Goal: Information Seeking & Learning: Learn about a topic

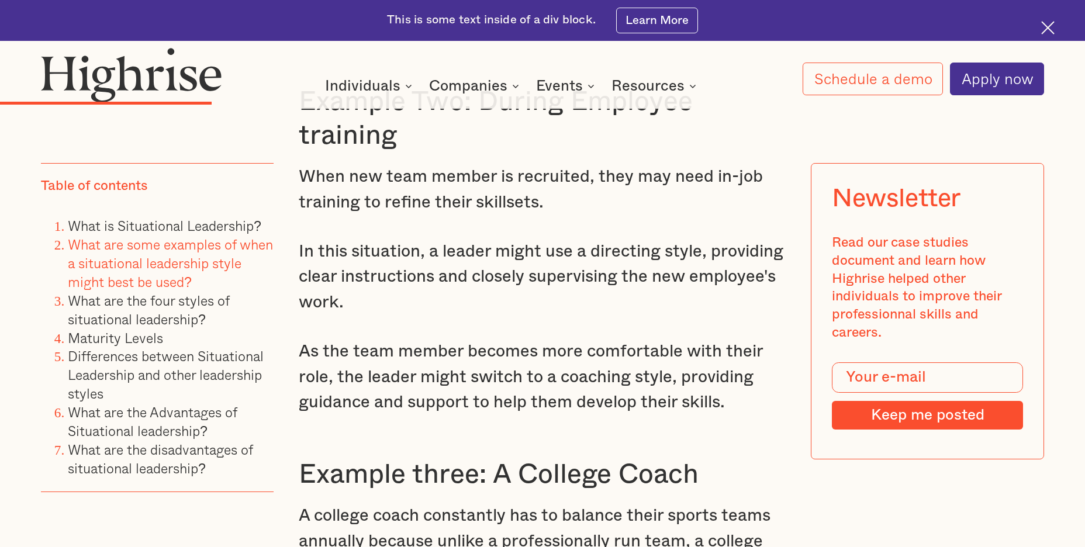
scroll to position [3391, 0]
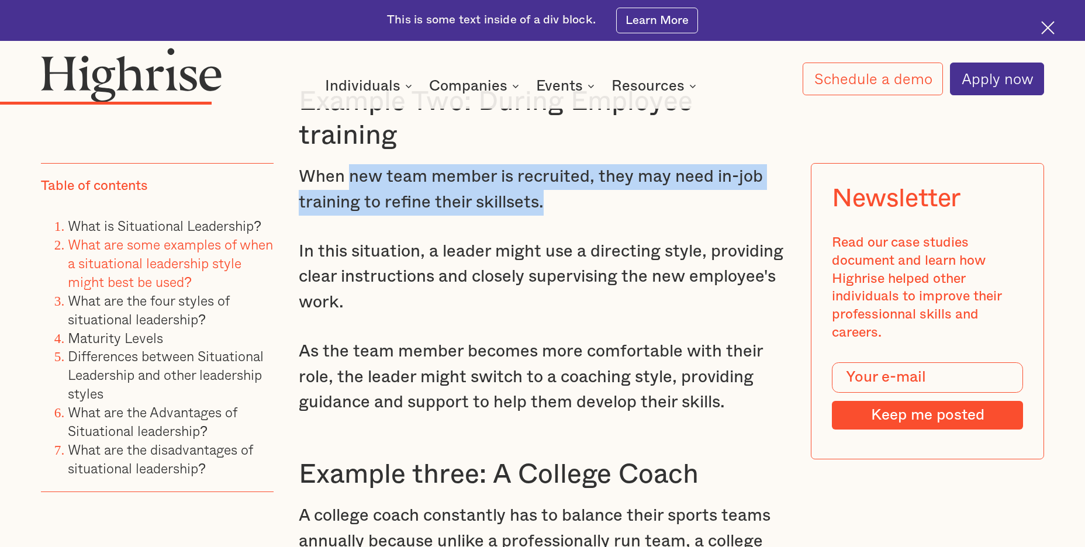
drag, startPoint x: 350, startPoint y: 137, endPoint x: 566, endPoint y: 150, distance: 216.2
click at [570, 164] on p "When new team member is recruited, they may need in-job training to refine thei…" at bounding box center [543, 189] width 488 height 51
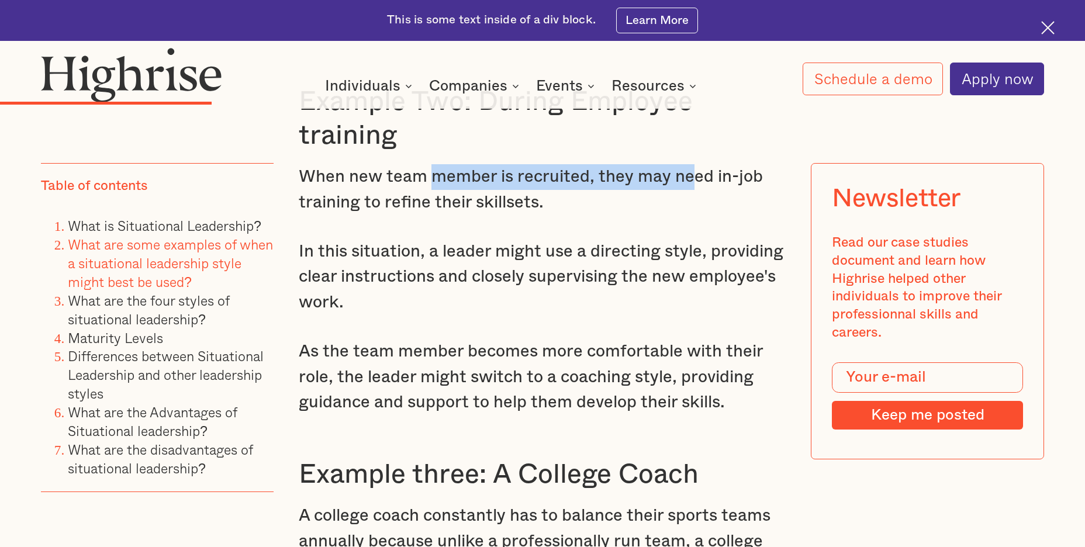
drag, startPoint x: 445, startPoint y: 137, endPoint x: 693, endPoint y: 140, distance: 247.9
click at [693, 164] on p "When new team member is recruited, they may need in-job training to refine thei…" at bounding box center [543, 189] width 488 height 51
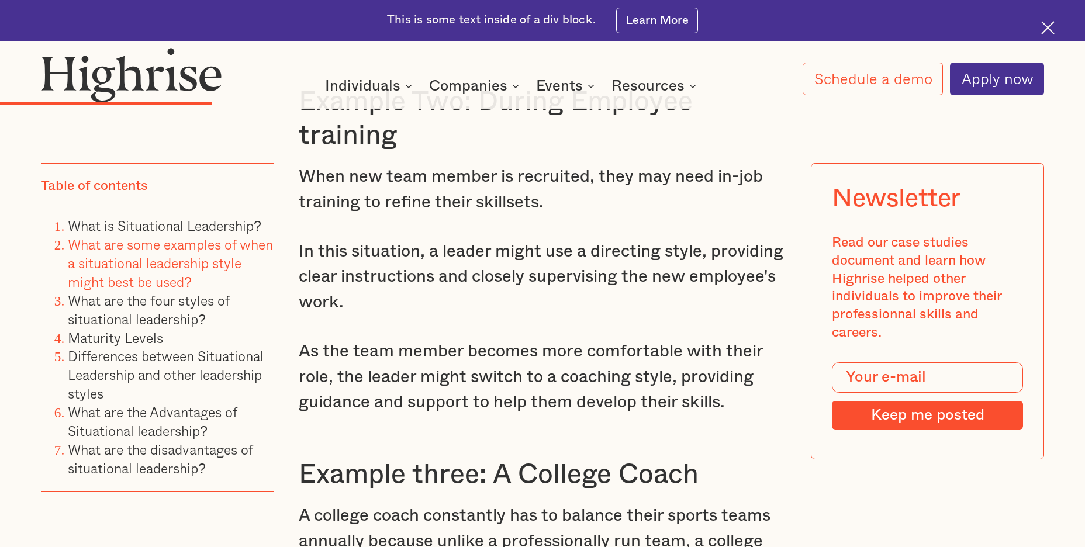
click at [617, 164] on p "When new team member is recruited, they may need in-job training to refine thei…" at bounding box center [543, 189] width 488 height 51
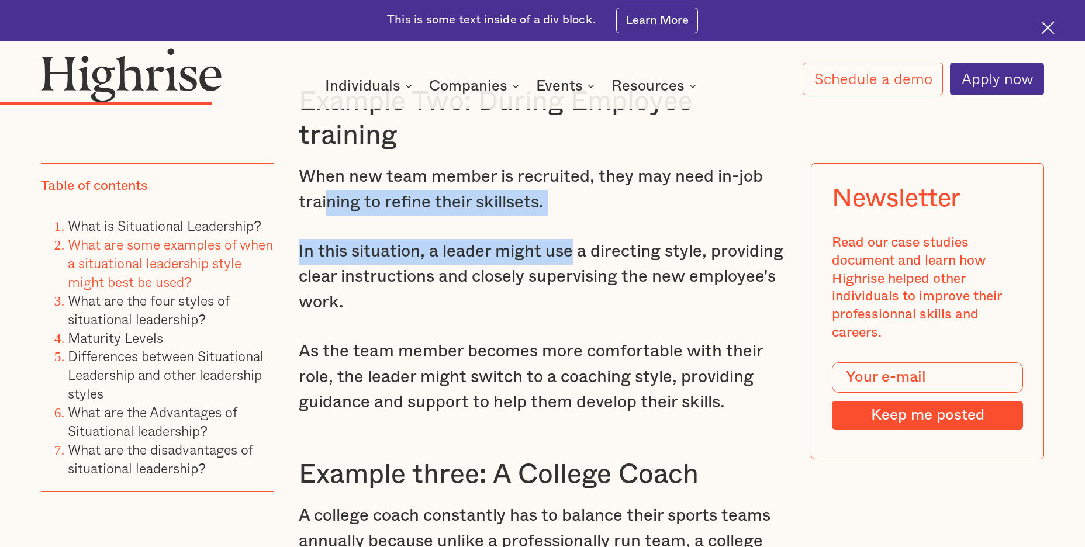
drag, startPoint x: 329, startPoint y: 161, endPoint x: 603, endPoint y: 182, distance: 275.6
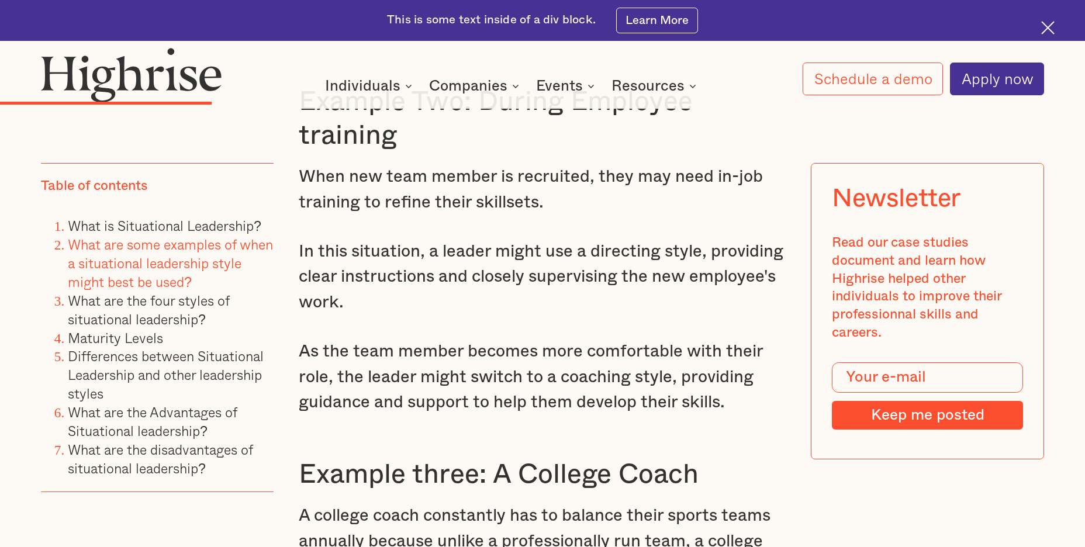
drag, startPoint x: 477, startPoint y: 209, endPoint x: 630, endPoint y: 211, distance: 153.8
click at [612, 239] on p "In this situation, a leader might use a directing style, providing clear instru…" at bounding box center [543, 277] width 488 height 77
click at [638, 267] on p "In this situation, a leader might use a directing style, providing clear instru…" at bounding box center [543, 277] width 488 height 77
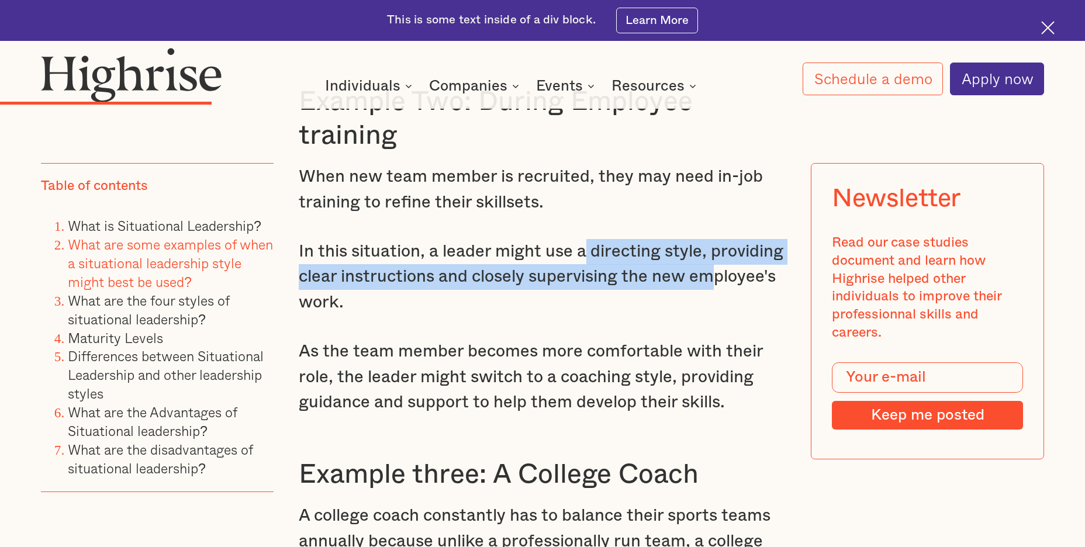
drag, startPoint x: 590, startPoint y: 208, endPoint x: 713, endPoint y: 241, distance: 127.1
click at [712, 239] on p "In this situation, a leader might use a directing style, providing clear instru…" at bounding box center [543, 277] width 488 height 77
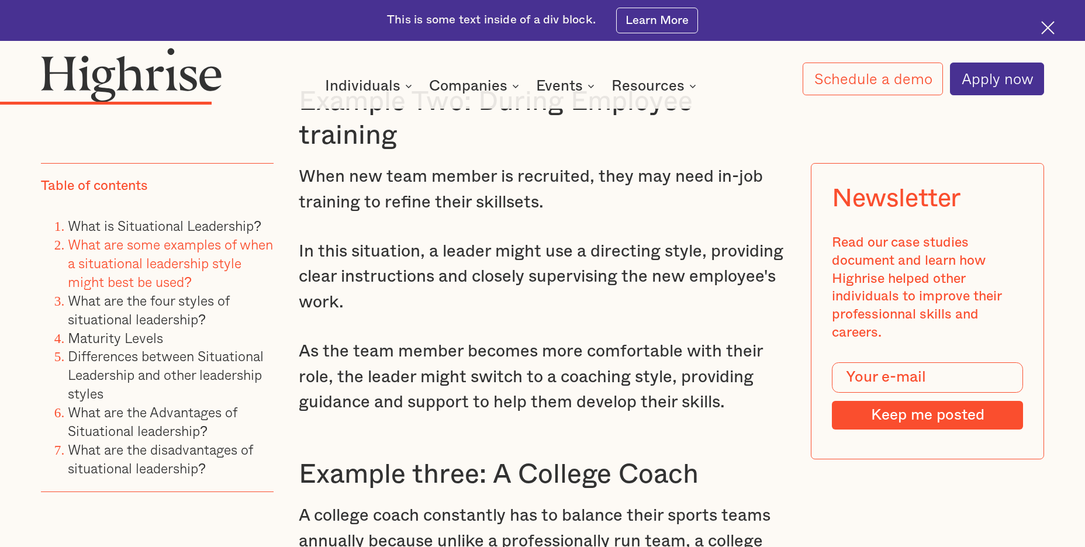
click at [706, 263] on p "In this situation, a leader might use a directing style, providing clear instru…" at bounding box center [543, 277] width 488 height 77
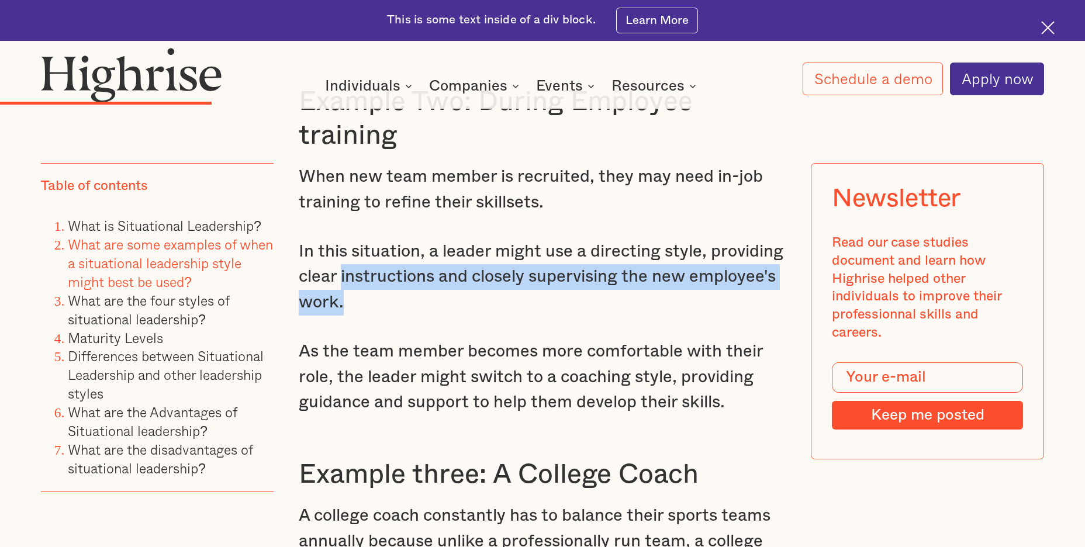
drag, startPoint x: 353, startPoint y: 236, endPoint x: 587, endPoint y: 251, distance: 235.0
click at [581, 247] on p "In this situation, a leader might use a directing style, providing clear instru…" at bounding box center [543, 277] width 488 height 77
click at [607, 265] on p "In this situation, a leader might use a directing style, providing clear instru…" at bounding box center [543, 277] width 488 height 77
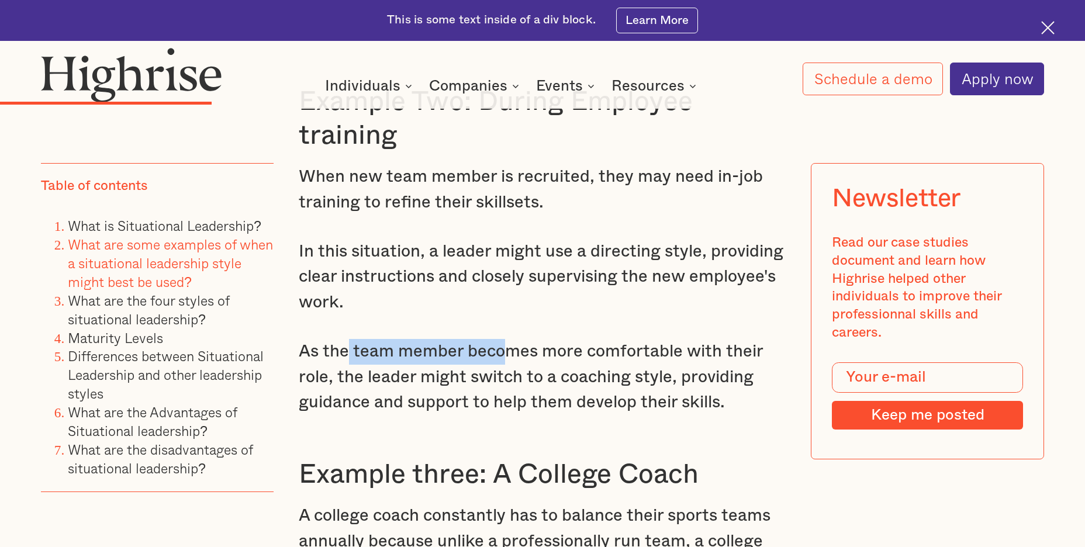
drag, startPoint x: 355, startPoint y: 308, endPoint x: 514, endPoint y: 312, distance: 159.1
click at [507, 339] on p "As the team member becomes more comfortable with their role, the leader might s…" at bounding box center [543, 377] width 488 height 77
click at [581, 339] on p "As the team member becomes more comfortable with their role, the leader might s…" at bounding box center [543, 377] width 488 height 77
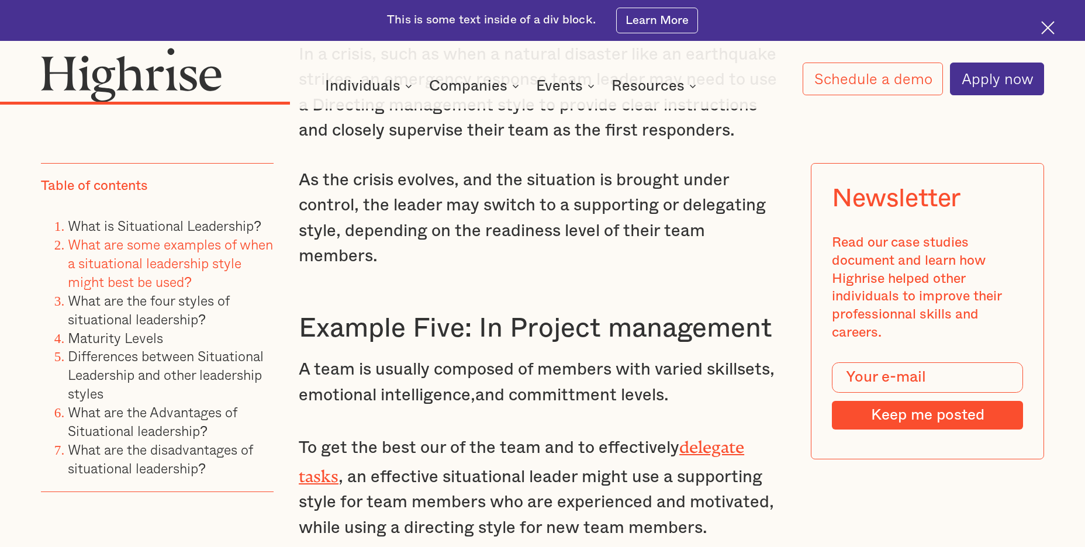
scroll to position [4327, 0]
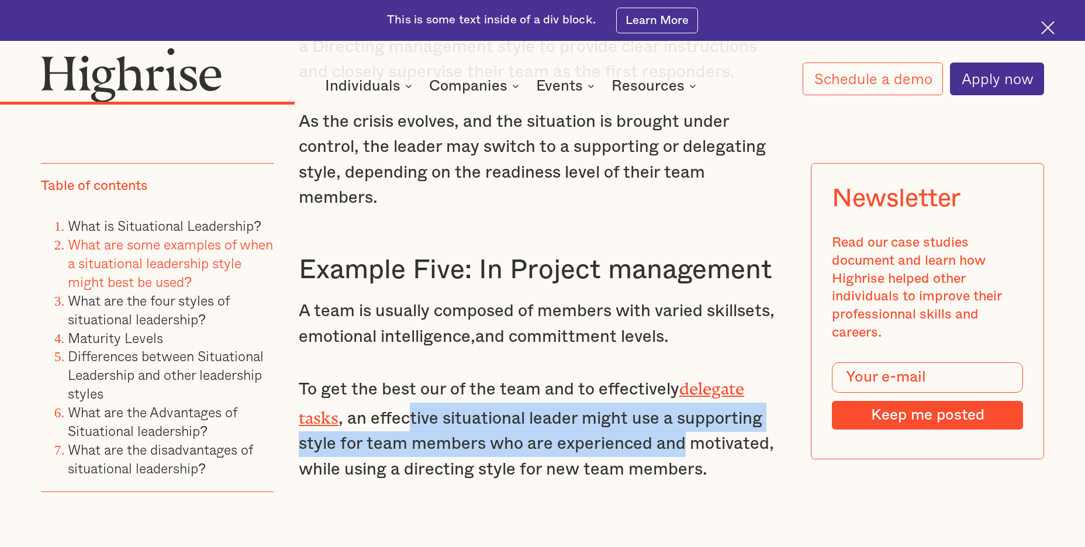
drag, startPoint x: 484, startPoint y: 350, endPoint x: 686, endPoint y: 388, distance: 206.3
click at [686, 386] on p "To get the best our of the team and to effectively delegate tasks , an effectiv…" at bounding box center [543, 428] width 488 height 109
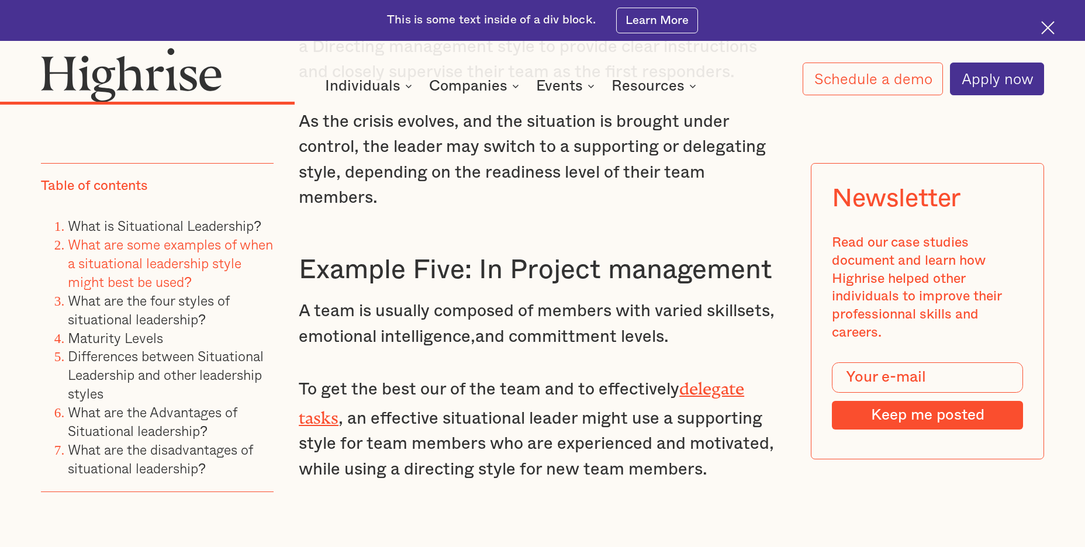
click at [495, 383] on p "To get the best our of the team and to effectively delegate tasks , an effectiv…" at bounding box center [543, 428] width 488 height 109
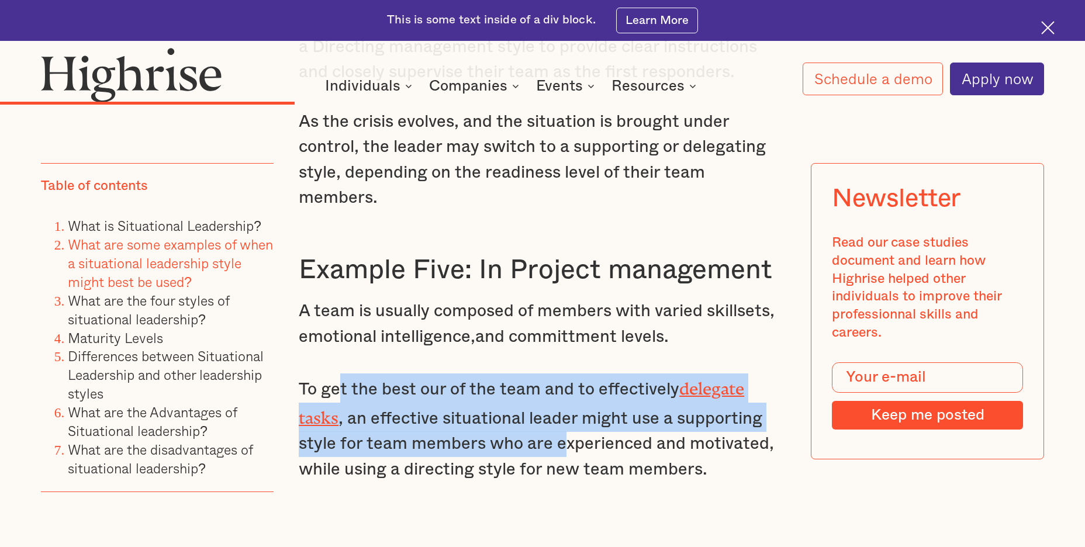
drag, startPoint x: 360, startPoint y: 325, endPoint x: 576, endPoint y: 377, distance: 221.9
click at [574, 374] on p "To get the best our of the team and to effectively delegate tasks , an effectiv…" at bounding box center [543, 428] width 488 height 109
click at [577, 381] on p "To get the best our of the team and to effectively delegate tasks , an effectiv…" at bounding box center [543, 428] width 488 height 109
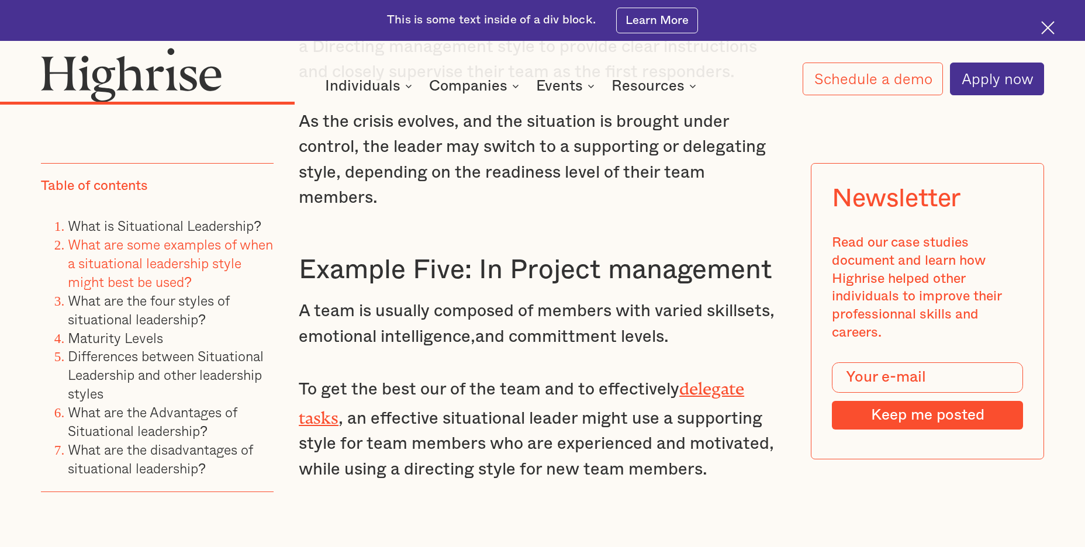
click at [394, 383] on p "To get the best our of the team and to effectively delegate tasks , an effectiv…" at bounding box center [543, 428] width 488 height 109
drag, startPoint x: 551, startPoint y: 21, endPoint x: 608, endPoint y: 22, distance: 56.7
click at [608, 22] on div "This is some text inside of a div block. Learn More" at bounding box center [542, 20] width 1085 height 41
click at [599, 25] on div "This is some text inside of a div block. Learn More" at bounding box center [542, 20] width 1085 height 41
click at [492, 299] on p "A team is usually composed of members with varied skillsets, emotional intellig…" at bounding box center [543, 324] width 488 height 51
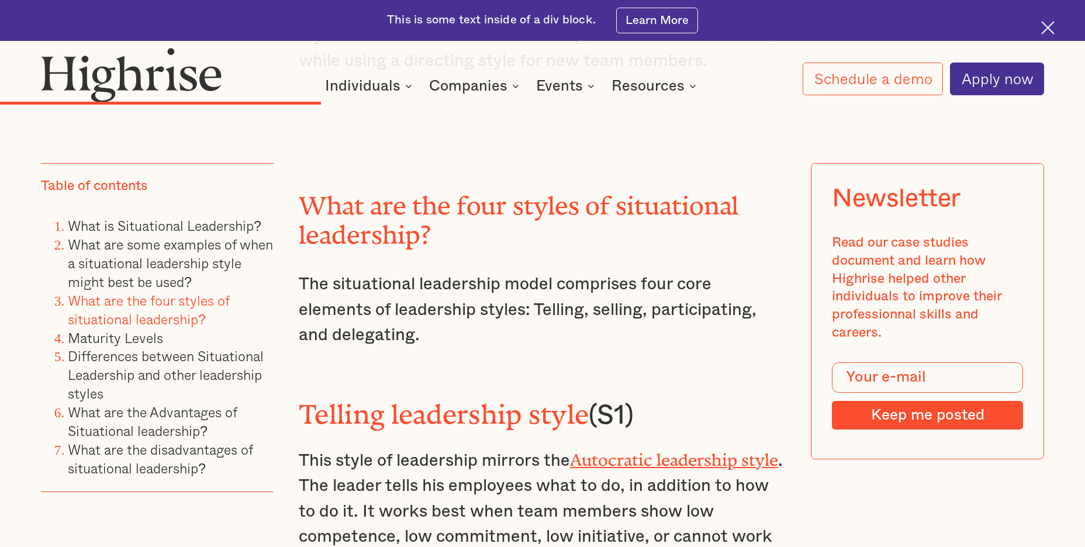
scroll to position [4736, 0]
drag, startPoint x: 654, startPoint y: 272, endPoint x: 603, endPoint y: 245, distance: 57.3
click at [647, 271] on p "The situational leadership model comprises four core elements of leadership sty…" at bounding box center [543, 309] width 488 height 77
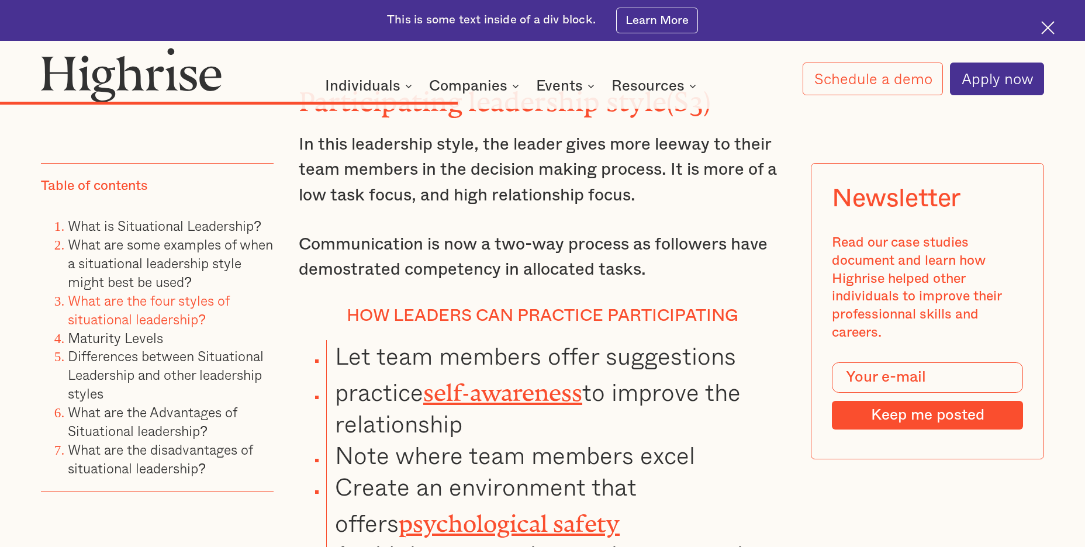
scroll to position [6315, 0]
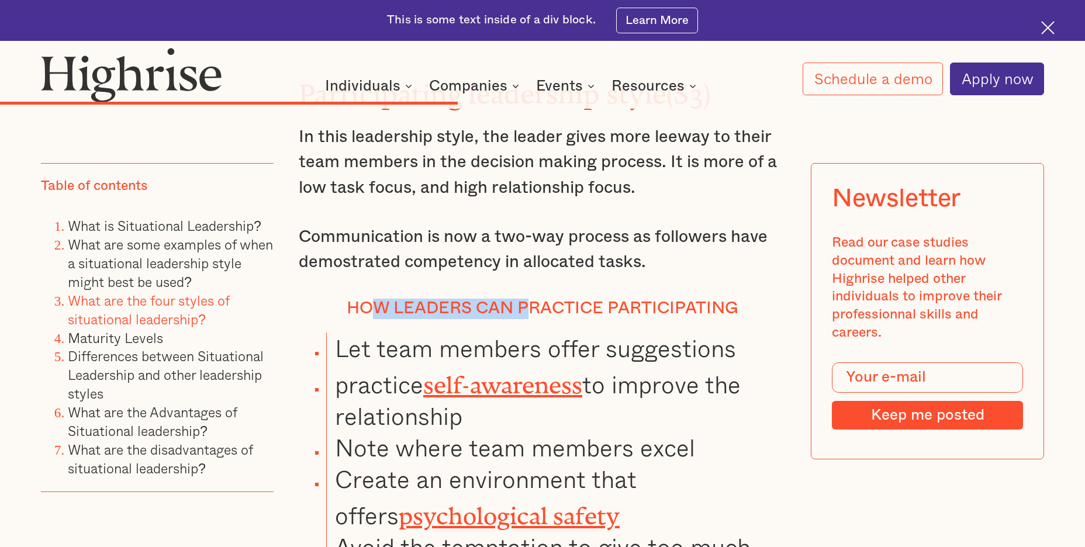
drag, startPoint x: 379, startPoint y: 232, endPoint x: 619, endPoint y: 247, distance: 239.6
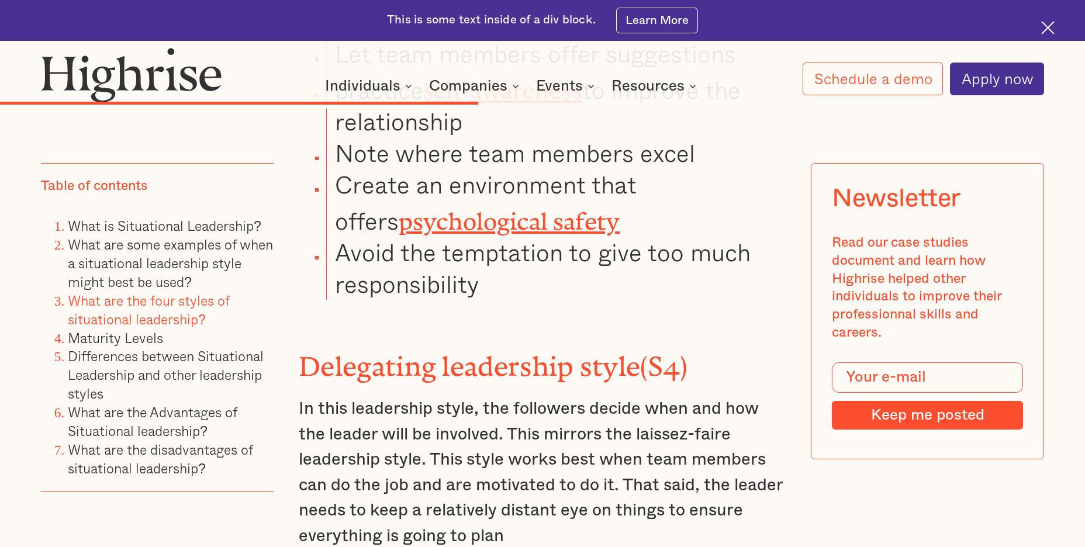
scroll to position [6666, 0]
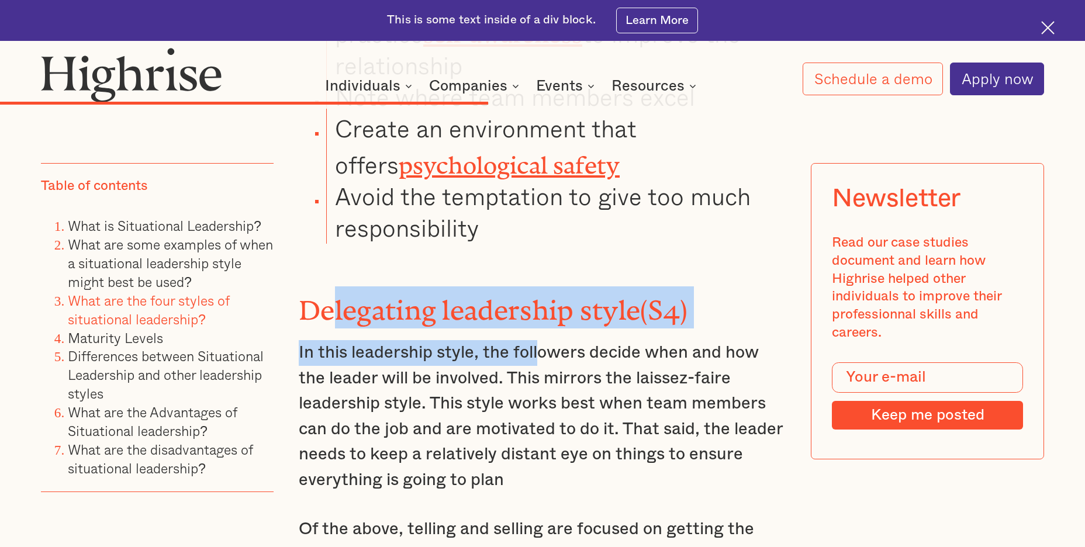
drag, startPoint x: 419, startPoint y: 216, endPoint x: 559, endPoint y: 243, distance: 142.3
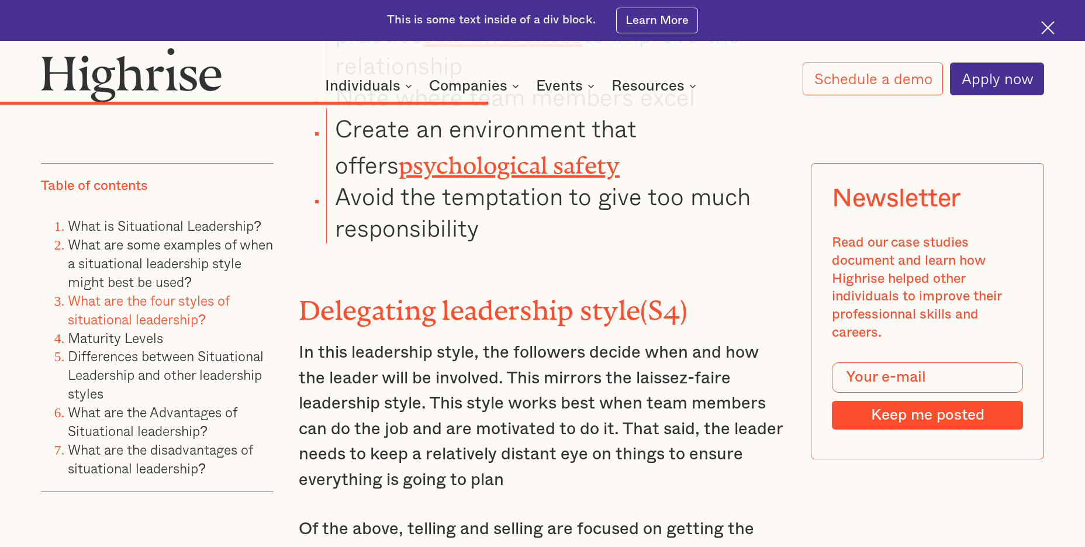
drag, startPoint x: 559, startPoint y: 243, endPoint x: 545, endPoint y: 295, distance: 54.5
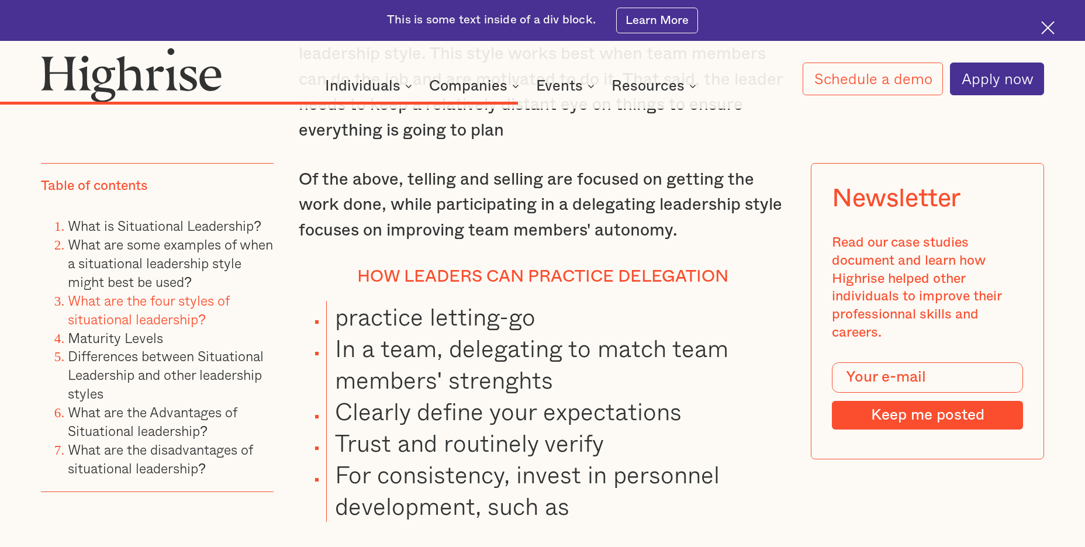
scroll to position [7017, 0]
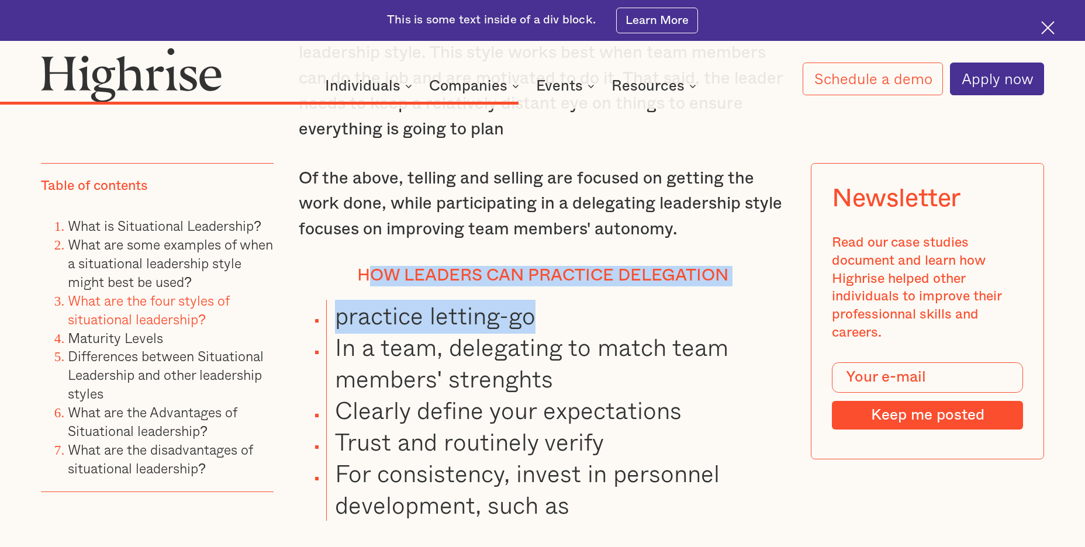
drag, startPoint x: 399, startPoint y: 190, endPoint x: 627, endPoint y: 218, distance: 229.8
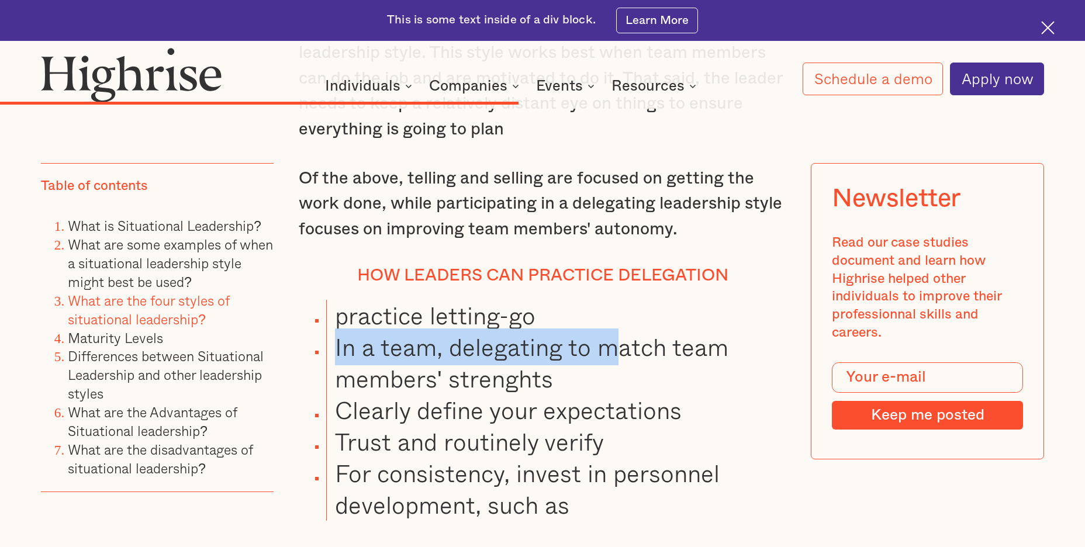
drag, startPoint x: 609, startPoint y: 240, endPoint x: 603, endPoint y: 225, distance: 16.5
click at [605, 300] on ul "practice letting-go In a team, delegating to match team members' strenghts Clea…" at bounding box center [532, 410] width 508 height 221
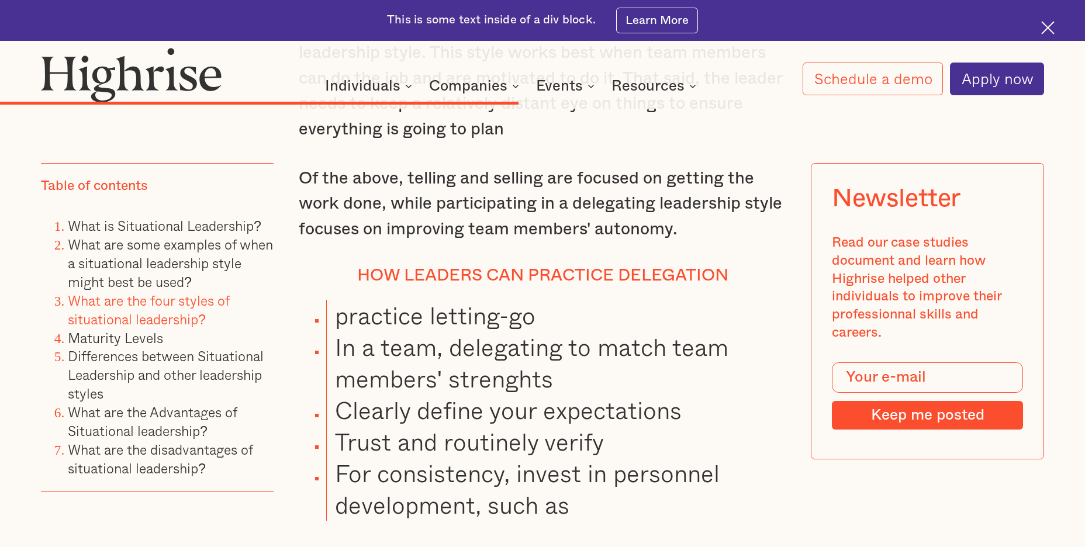
click at [552, 458] on li "For consistency, invest in personnel development, such as" at bounding box center [556, 489] width 460 height 63
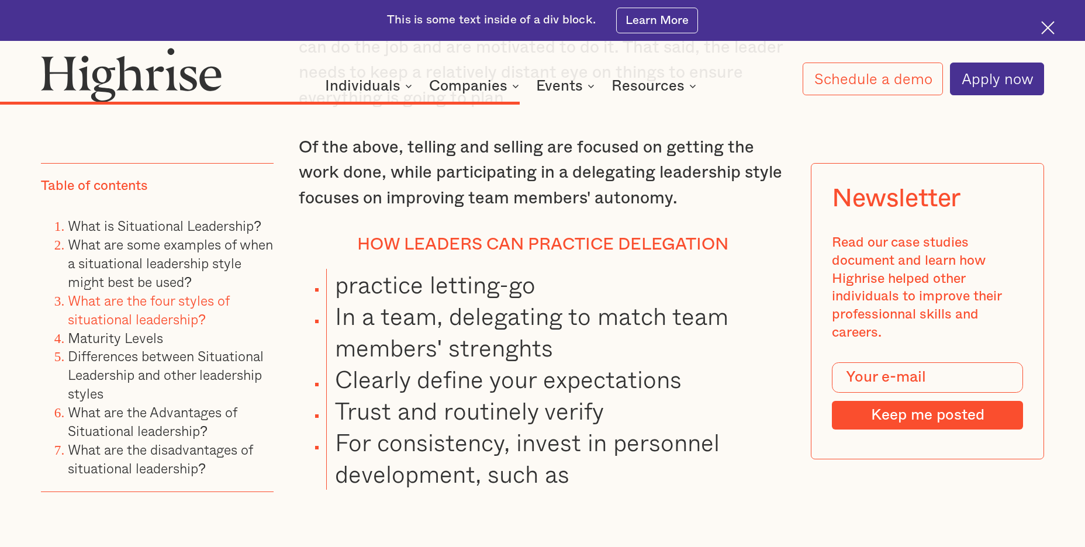
scroll to position [7075, 0]
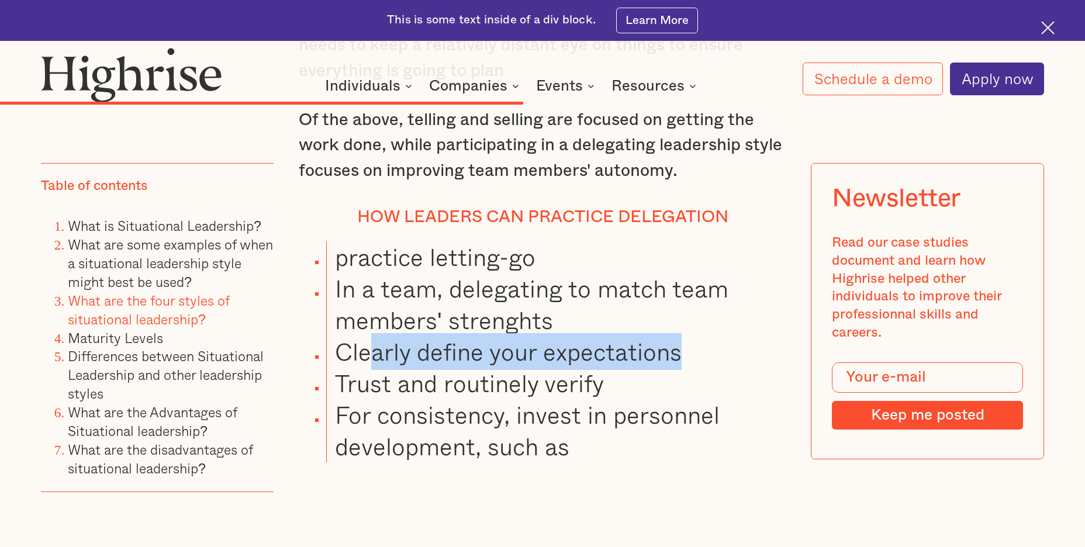
drag, startPoint x: 423, startPoint y: 258, endPoint x: 684, endPoint y: 263, distance: 261.4
click at [681, 336] on li "Clearly define your expectations" at bounding box center [556, 352] width 460 height 32
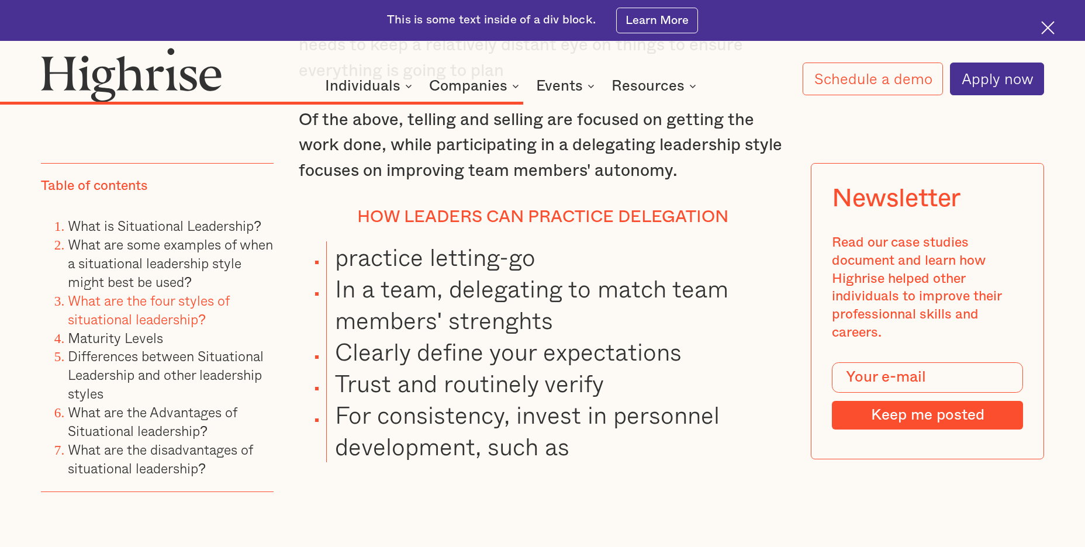
click at [666, 368] on li "Trust and routinely verify" at bounding box center [556, 384] width 460 height 32
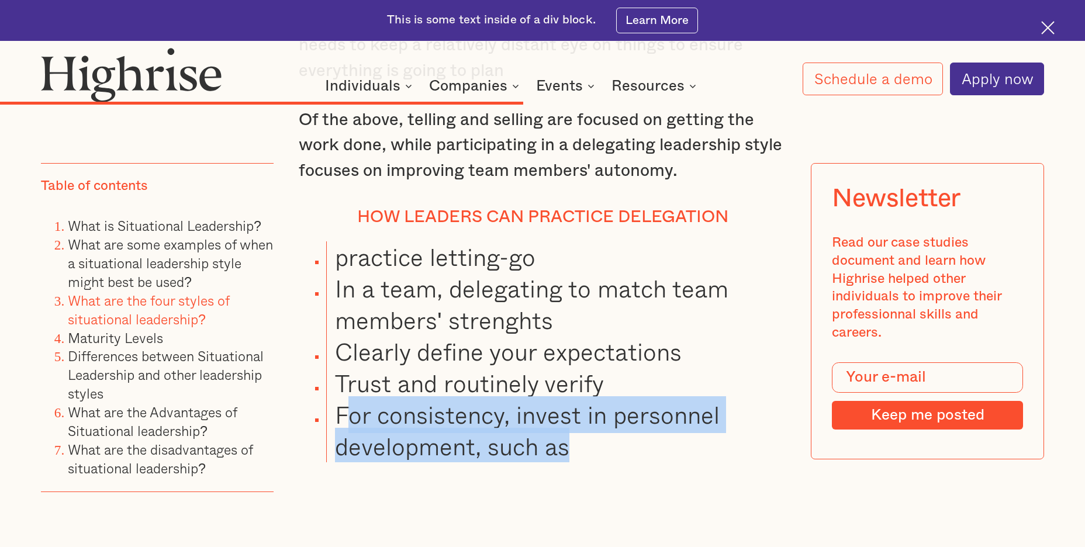
drag, startPoint x: 351, startPoint y: 323, endPoint x: 759, endPoint y: 356, distance: 408.9
click at [751, 399] on li "For consistency, invest in personnel development, such as" at bounding box center [556, 430] width 460 height 63
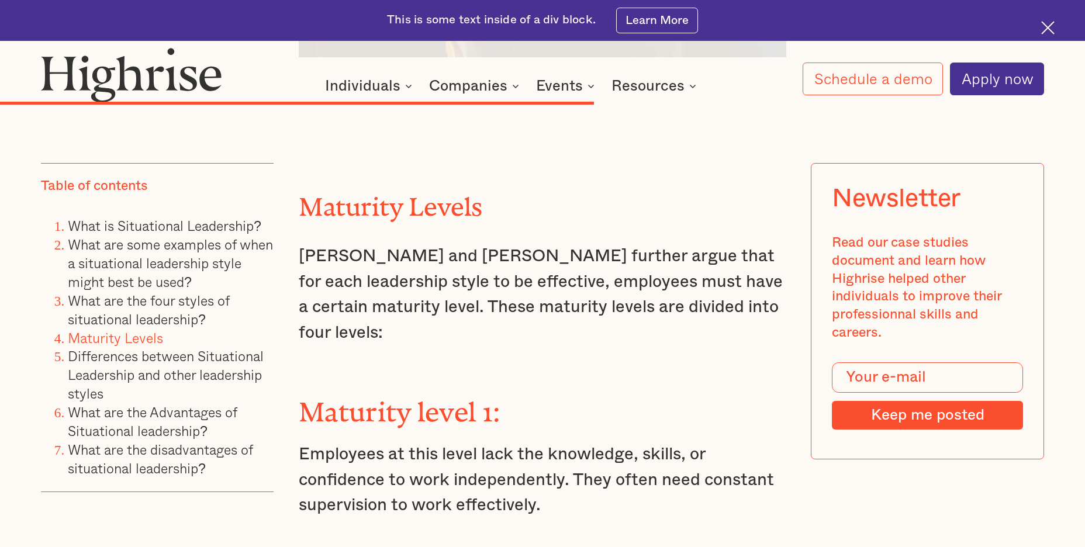
scroll to position [7894, 0]
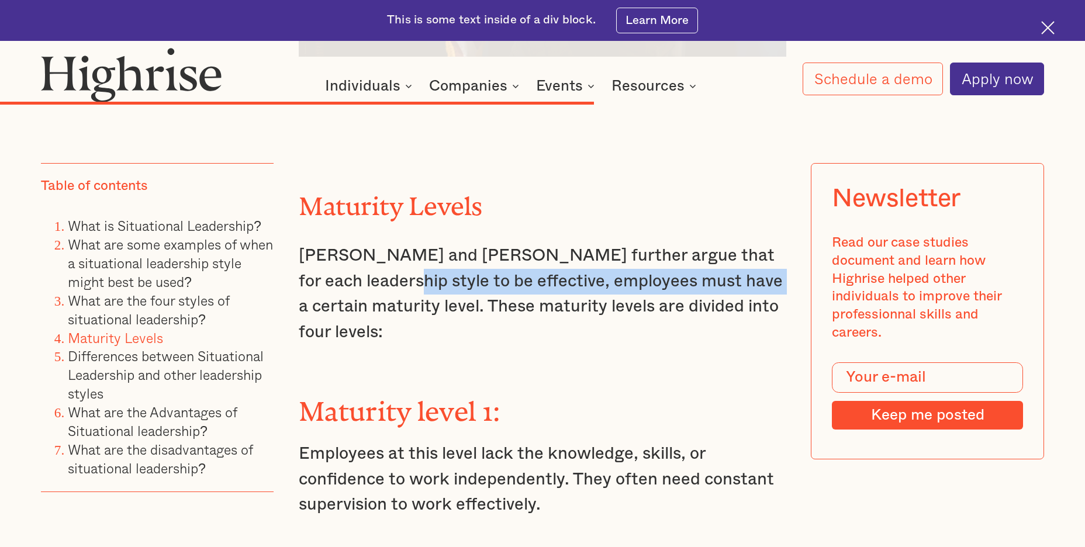
drag, startPoint x: 391, startPoint y: 198, endPoint x: 723, endPoint y: 199, distance: 331.5
click at [723, 243] on p "[PERSON_NAME] and [PERSON_NAME] further argue that for each leadership style to…" at bounding box center [543, 294] width 488 height 102
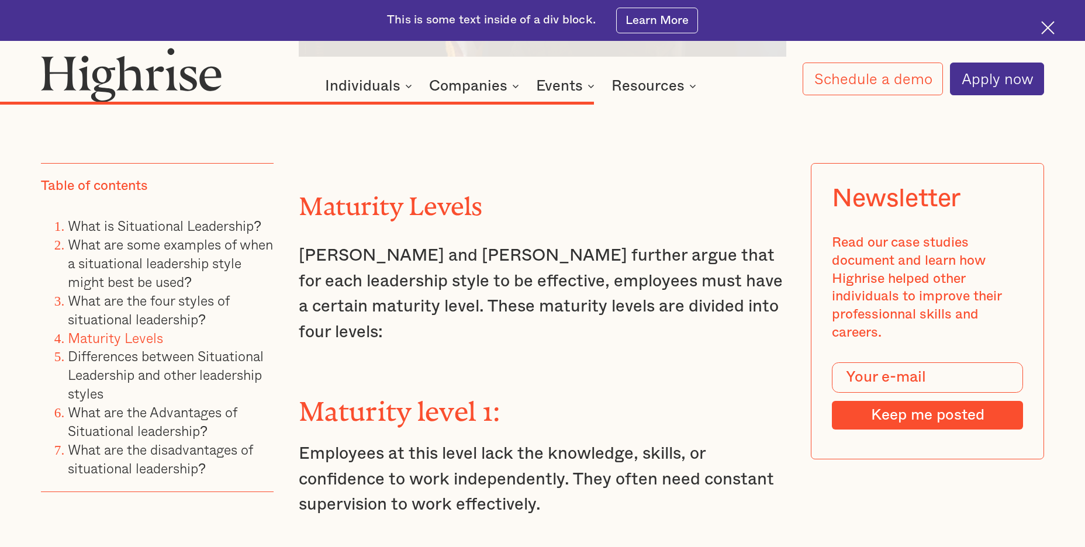
drag, startPoint x: 689, startPoint y: 234, endPoint x: 637, endPoint y: 227, distance: 51.9
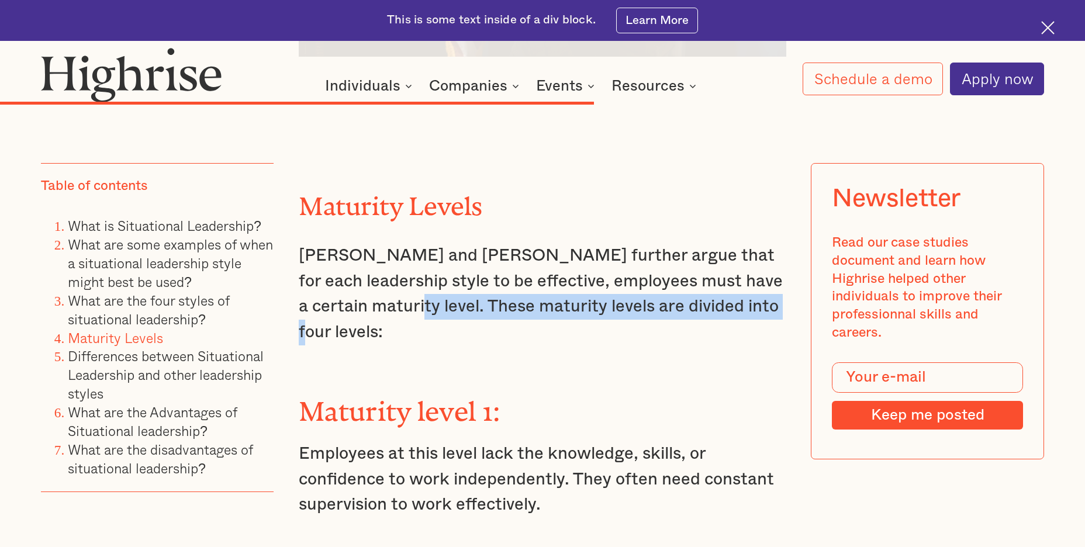
drag, startPoint x: 375, startPoint y: 220, endPoint x: 728, endPoint y: 226, distance: 353.2
click at [728, 243] on p "[PERSON_NAME] and [PERSON_NAME] further argue that for each leadership style to…" at bounding box center [543, 294] width 488 height 102
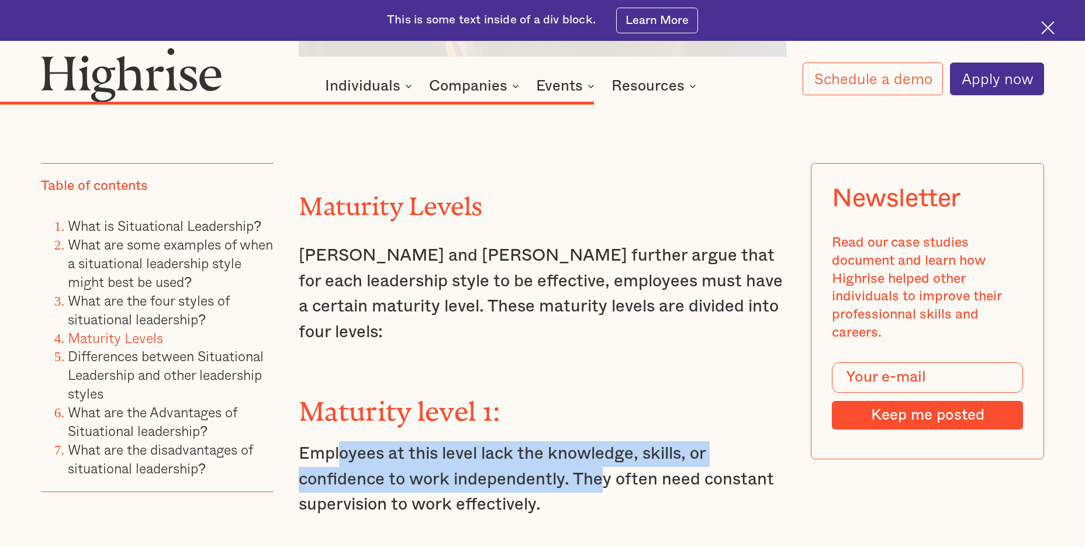
drag, startPoint x: 391, startPoint y: 338, endPoint x: 698, endPoint y: 360, distance: 308.4
click at [651, 441] on p "Employees at this level lack the knowledge, skills, or confidence to work indep…" at bounding box center [543, 479] width 488 height 77
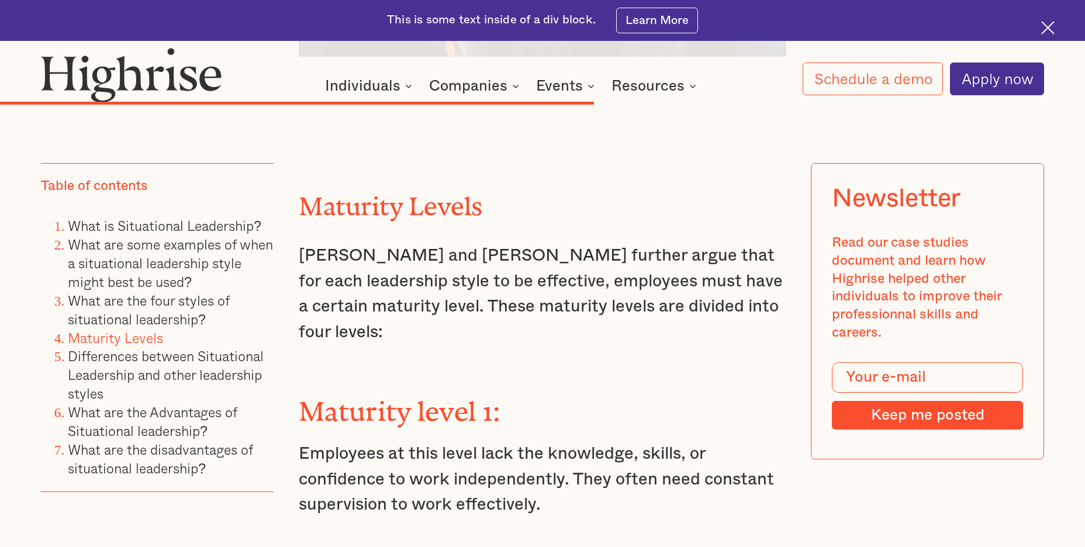
click at [703, 441] on p "Employees at this level lack the knowledge, skills, or confidence to work indep…" at bounding box center [543, 479] width 488 height 77
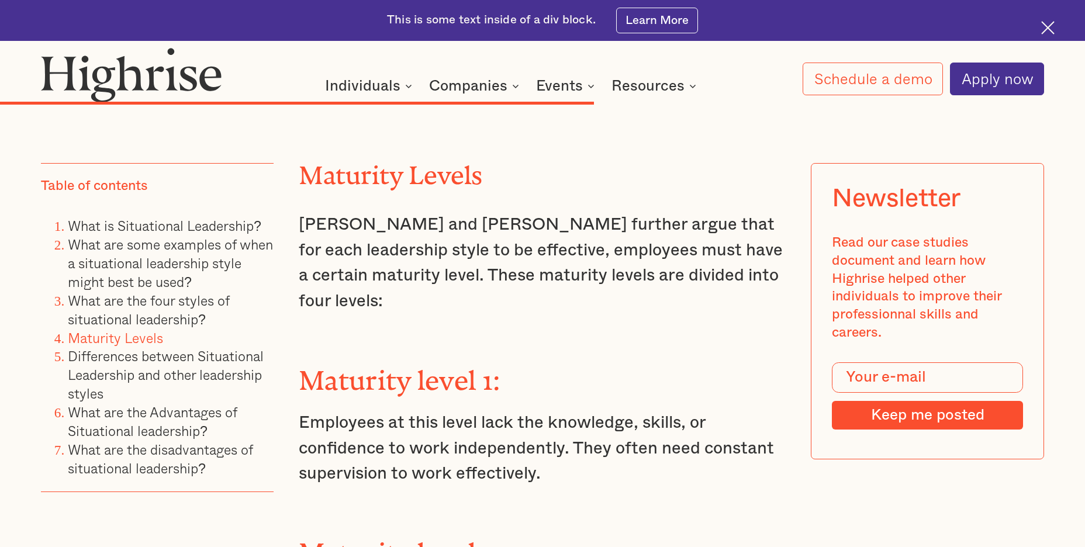
scroll to position [7952, 0]
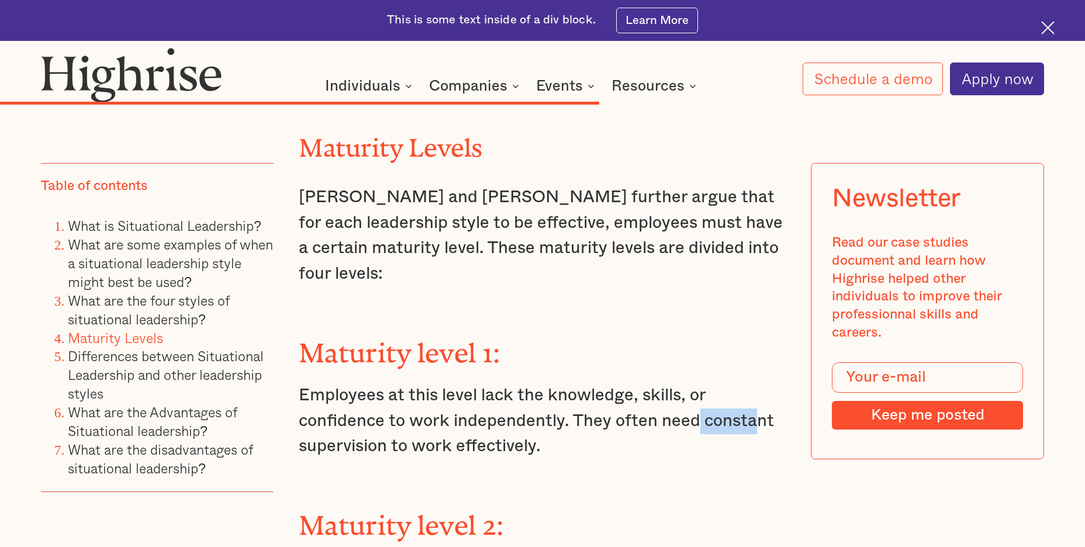
drag, startPoint x: 706, startPoint y: 311, endPoint x: 754, endPoint y: 313, distance: 48.0
click at [754, 383] on p "Employees at this level lack the knowledge, skills, or confidence to work indep…" at bounding box center [543, 421] width 488 height 77
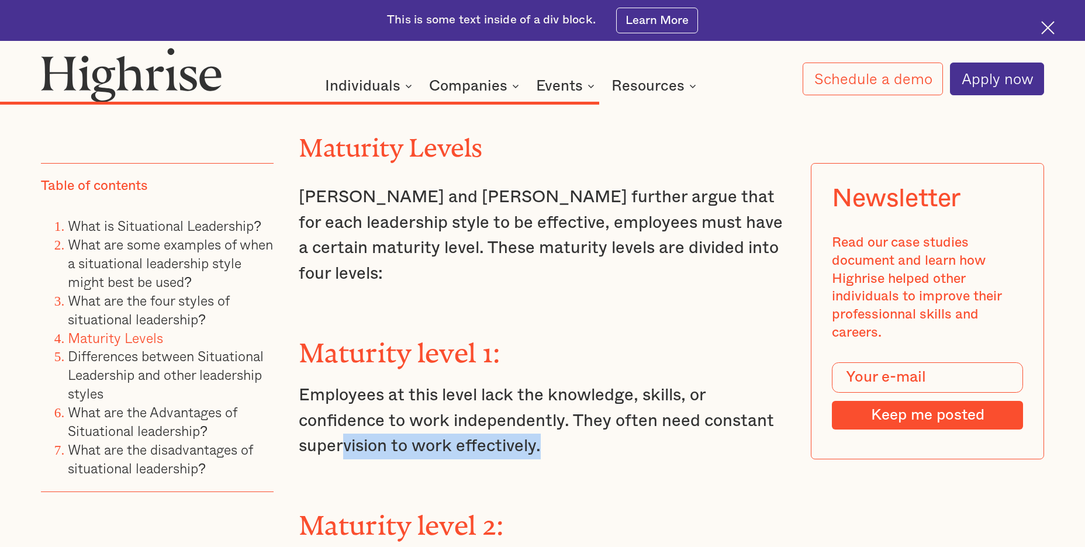
drag, startPoint x: 458, startPoint y: 339, endPoint x: 625, endPoint y: 347, distance: 167.4
click at [622, 383] on p "Employees at this level lack the knowledge, skills, or confidence to work indep…" at bounding box center [543, 421] width 488 height 77
drag, startPoint x: 565, startPoint y: 424, endPoint x: 570, endPoint y: 418, distance: 7.1
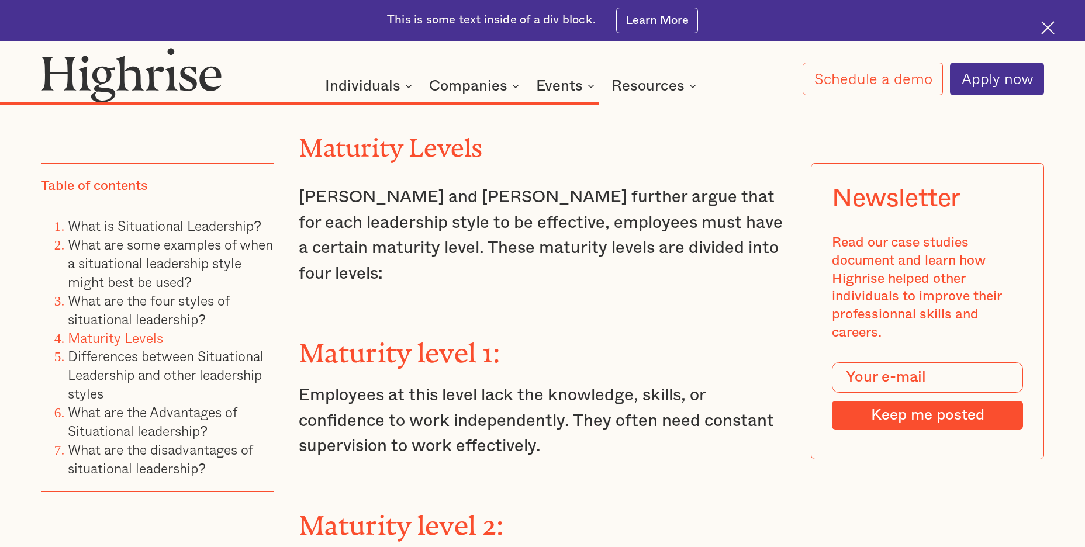
drag, startPoint x: 308, startPoint y: 475, endPoint x: 722, endPoint y: 482, distance: 414.0
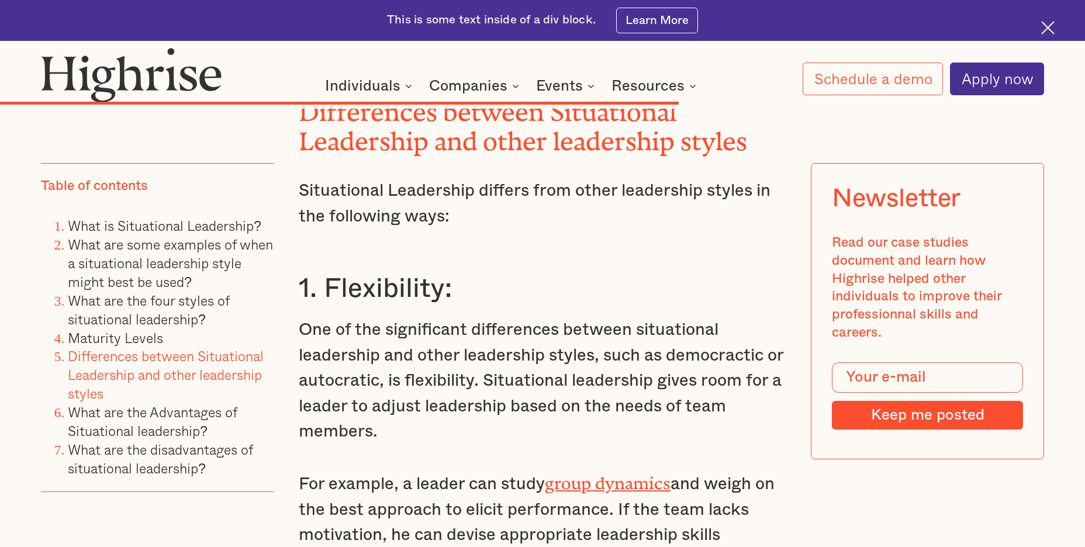
scroll to position [8888, 0]
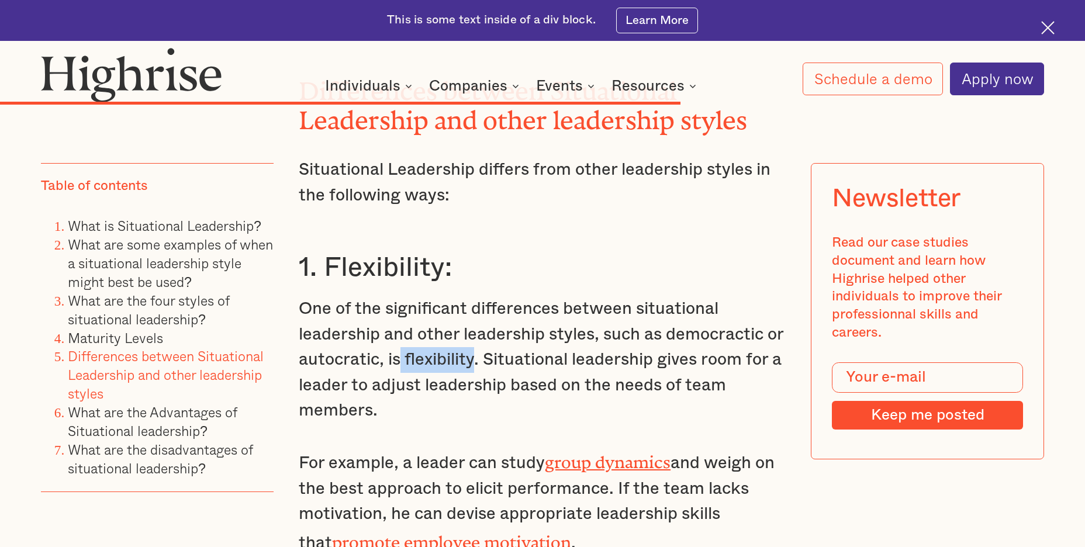
drag, startPoint x: 399, startPoint y: 231, endPoint x: 481, endPoint y: 236, distance: 81.4
click at [477, 296] on p "One of the significant differences between situational leadership and other lea…" at bounding box center [543, 359] width 488 height 127
click at [510, 296] on p "One of the significant differences between situational leadership and other lea…" at bounding box center [543, 359] width 488 height 127
drag, startPoint x: 662, startPoint y: 400, endPoint x: 658, endPoint y: 391, distance: 9.7
click at [662, 447] on p "For example, a leader can study group dynamics and weigh on the best approach t…" at bounding box center [543, 501] width 488 height 109
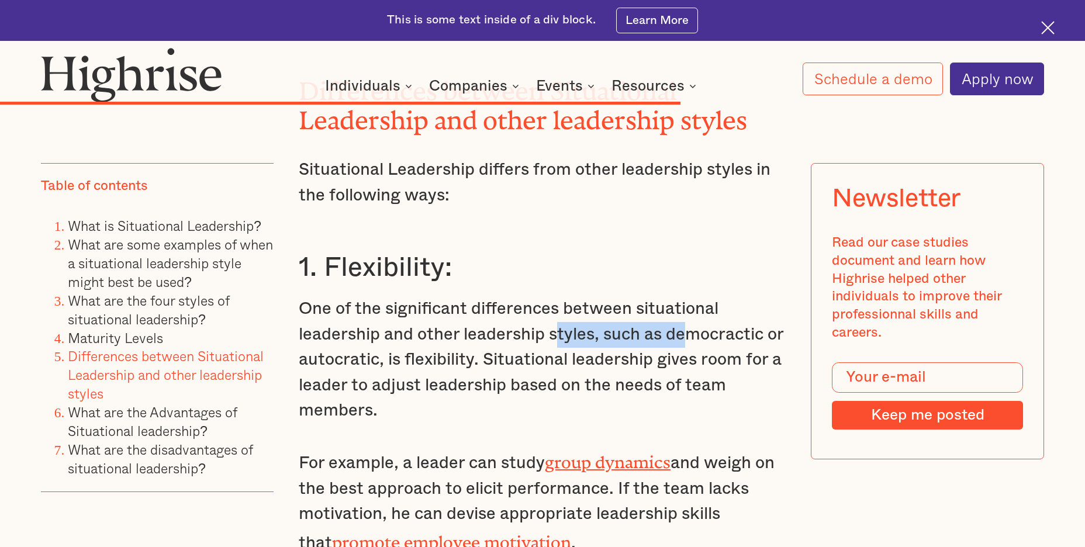
drag, startPoint x: 629, startPoint y: 202, endPoint x: 691, endPoint y: 202, distance: 62.0
click at [691, 296] on p "One of the significant differences between situational leadership and other lea…" at bounding box center [543, 359] width 488 height 127
drag, startPoint x: 689, startPoint y: 213, endPoint x: 531, endPoint y: 258, distance: 164.3
click at [688, 296] on p "One of the significant differences between situational leadership and other lea…" at bounding box center [543, 359] width 488 height 127
drag, startPoint x: 332, startPoint y: 302, endPoint x: 360, endPoint y: 306, distance: 29.0
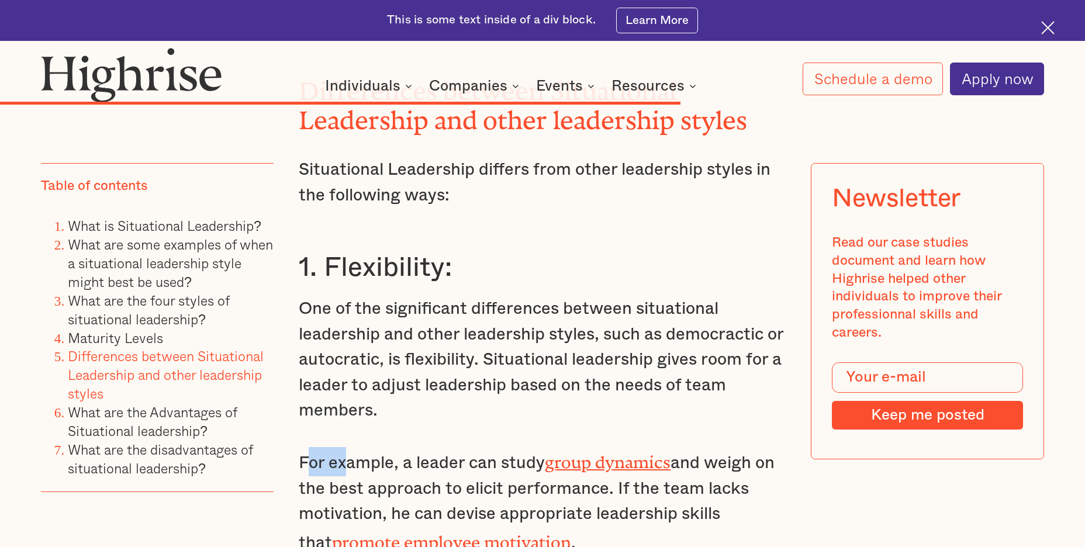
click at [458, 447] on p "For example, a leader can study group dynamics and weigh on the best approach t…" at bounding box center [543, 501] width 488 height 109
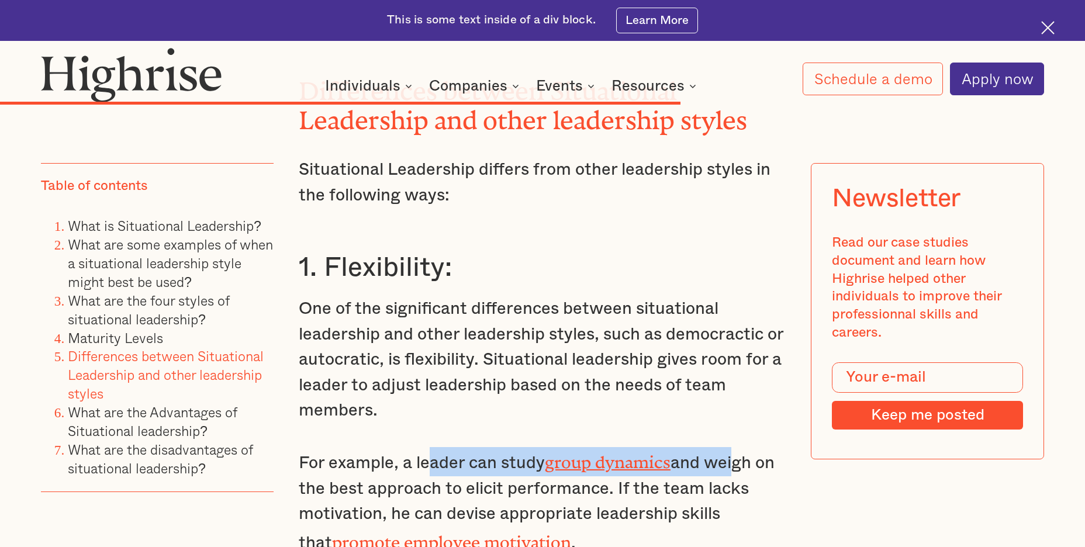
drag, startPoint x: 430, startPoint y: 327, endPoint x: 704, endPoint y: 361, distance: 276.3
click at [734, 447] on p "For example, a leader can study group dynamics and weigh on the best approach t…" at bounding box center [543, 501] width 488 height 109
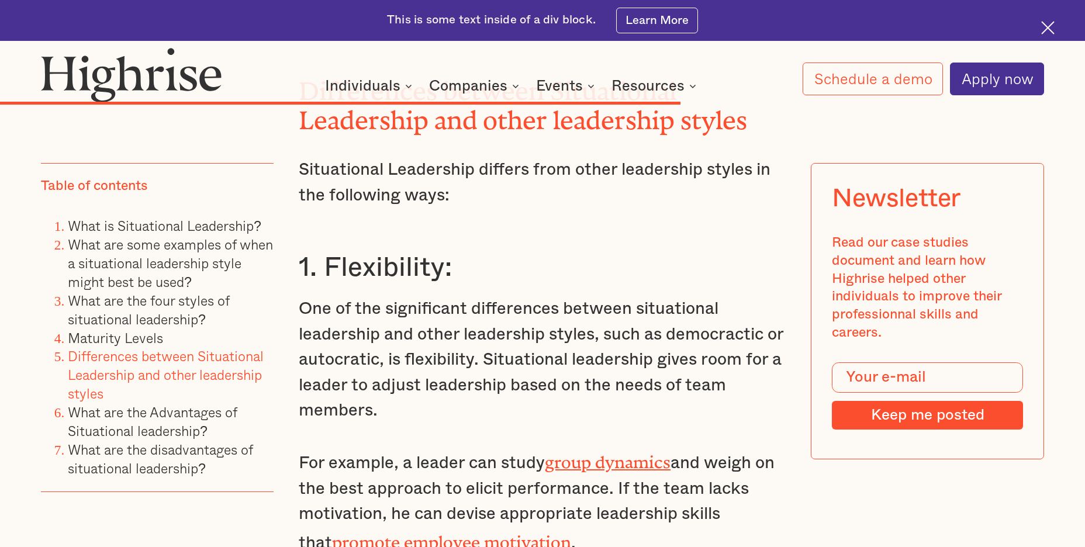
click at [680, 447] on p "For example, a leader can study group dynamics and weigh on the best approach t…" at bounding box center [543, 501] width 488 height 109
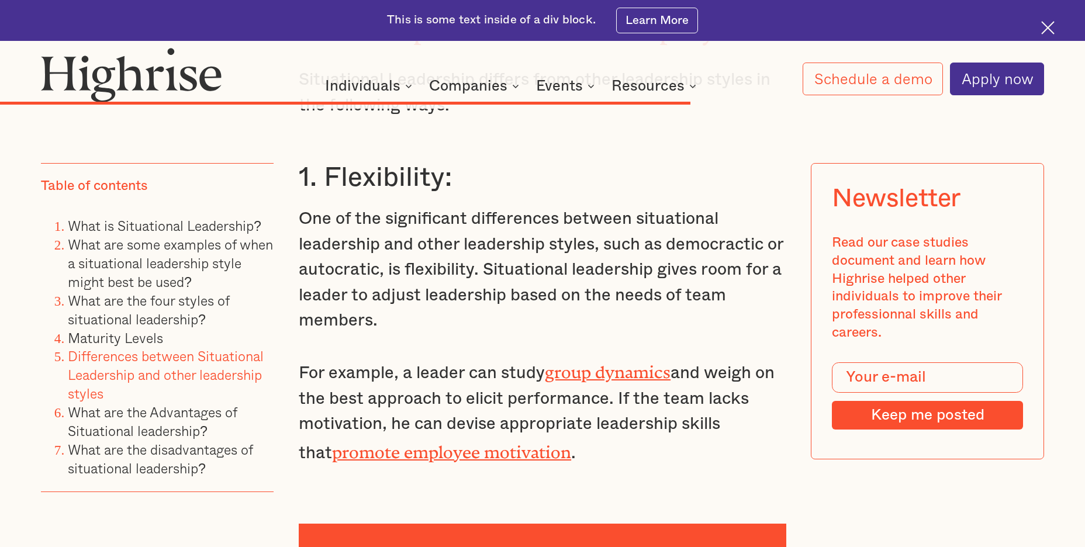
scroll to position [9005, 0]
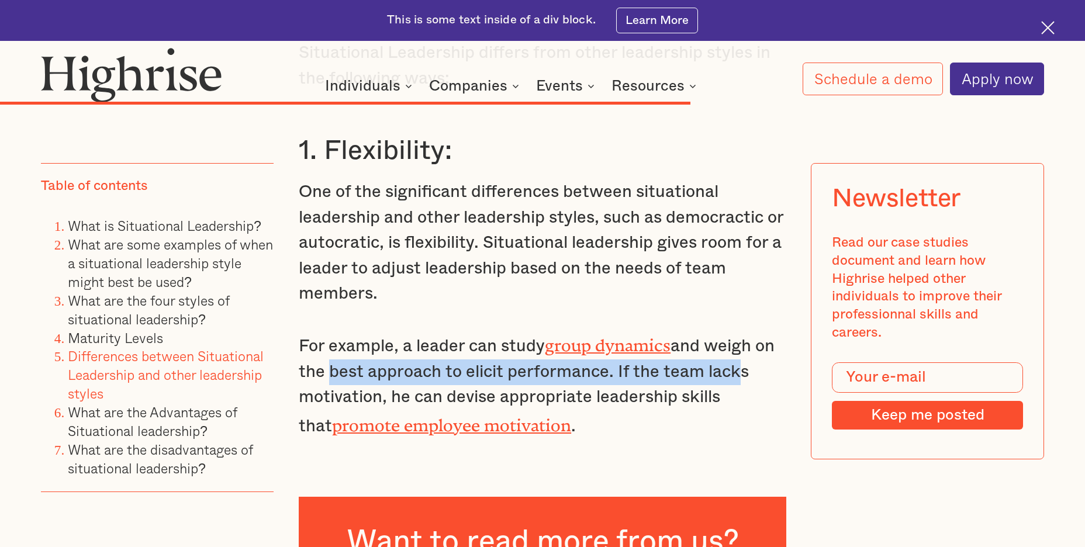
drag, startPoint x: 319, startPoint y: 246, endPoint x: 736, endPoint y: 252, distance: 417.5
click at [735, 330] on p "For example, a leader can study group dynamics and weigh on the best approach t…" at bounding box center [543, 384] width 488 height 109
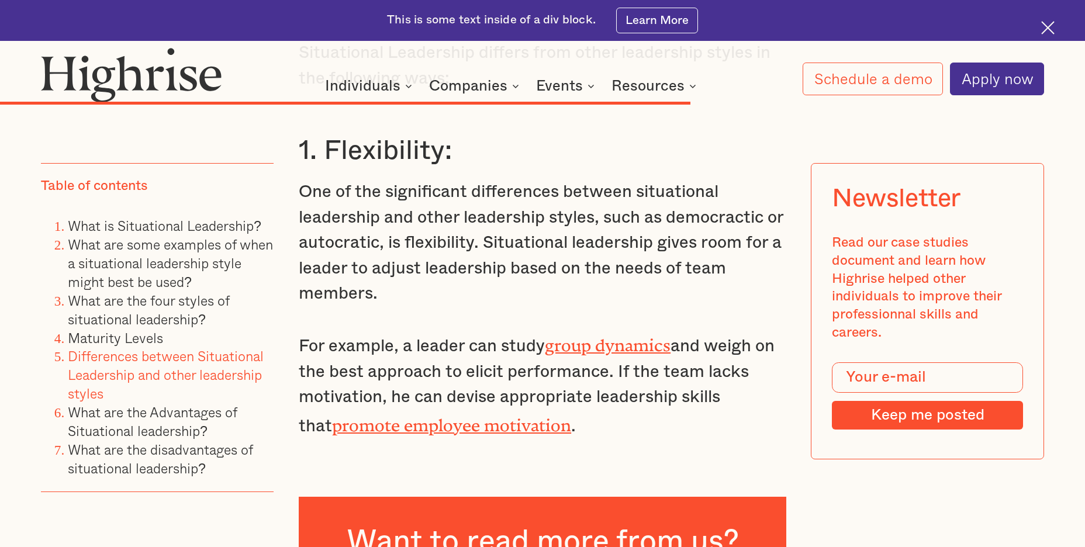
click at [704, 330] on p "For example, a leader can study group dynamics and weigh on the best approach t…" at bounding box center [543, 384] width 488 height 109
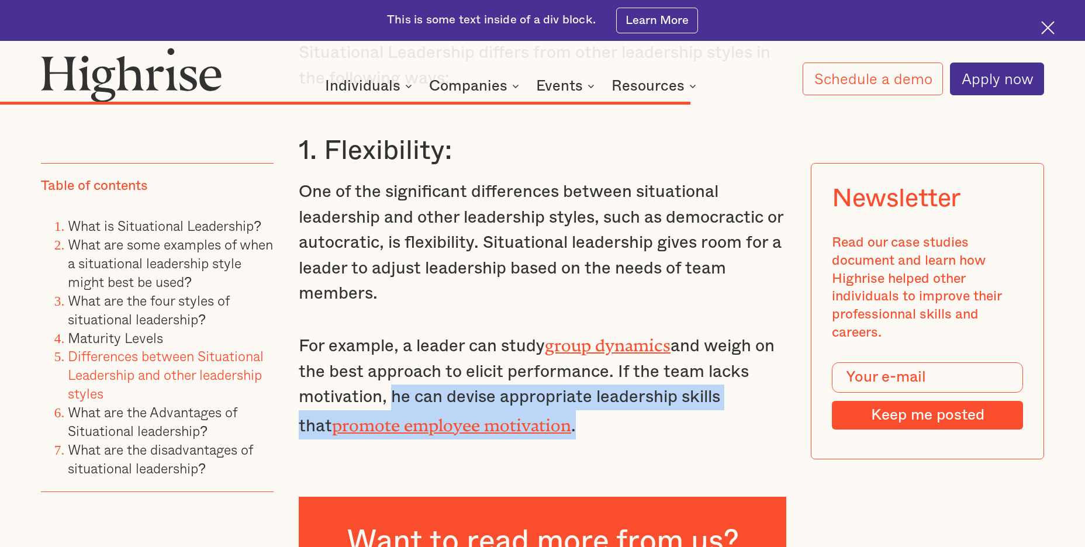
drag, startPoint x: 394, startPoint y: 269, endPoint x: 736, endPoint y: 284, distance: 342.4
click at [736, 330] on p "For example, a leader can study group dynamics and weigh on the best approach t…" at bounding box center [543, 384] width 488 height 109
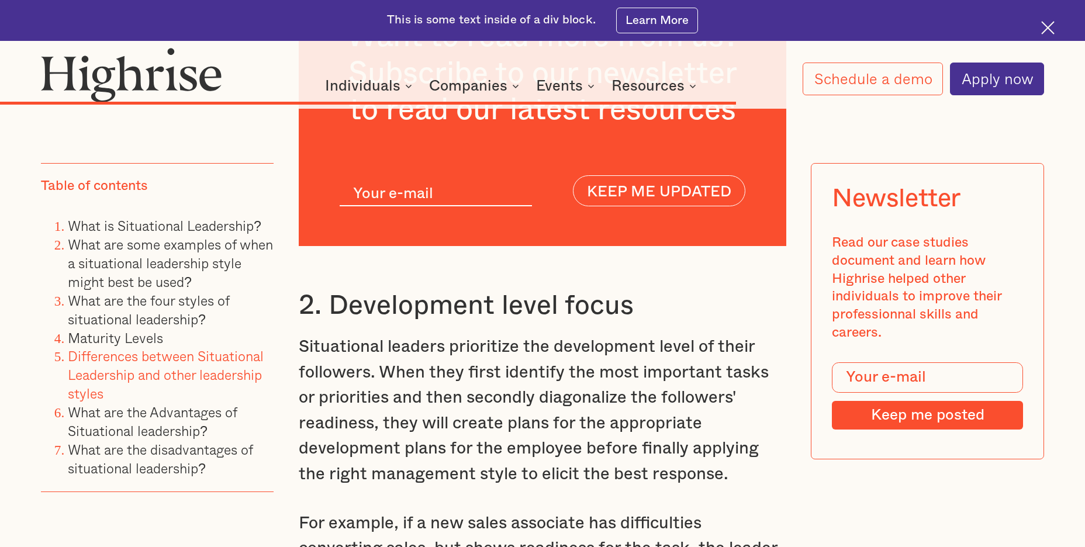
scroll to position [9531, 0]
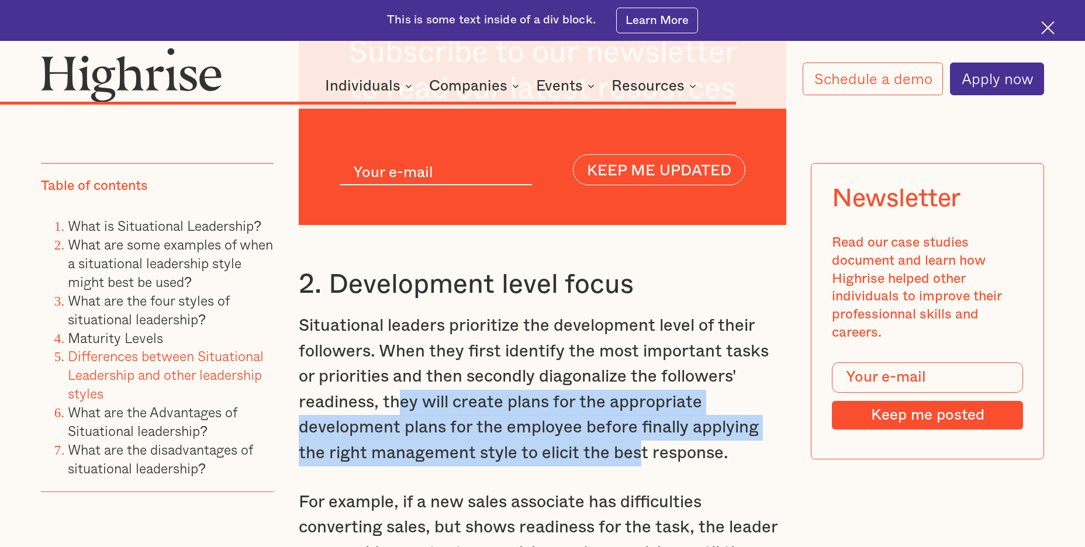
drag, startPoint x: 399, startPoint y: 272, endPoint x: 643, endPoint y: 329, distance: 249.9
click at [641, 325] on p "Situational leaders prioritize the development level of their followers. When t…" at bounding box center [543, 389] width 488 height 153
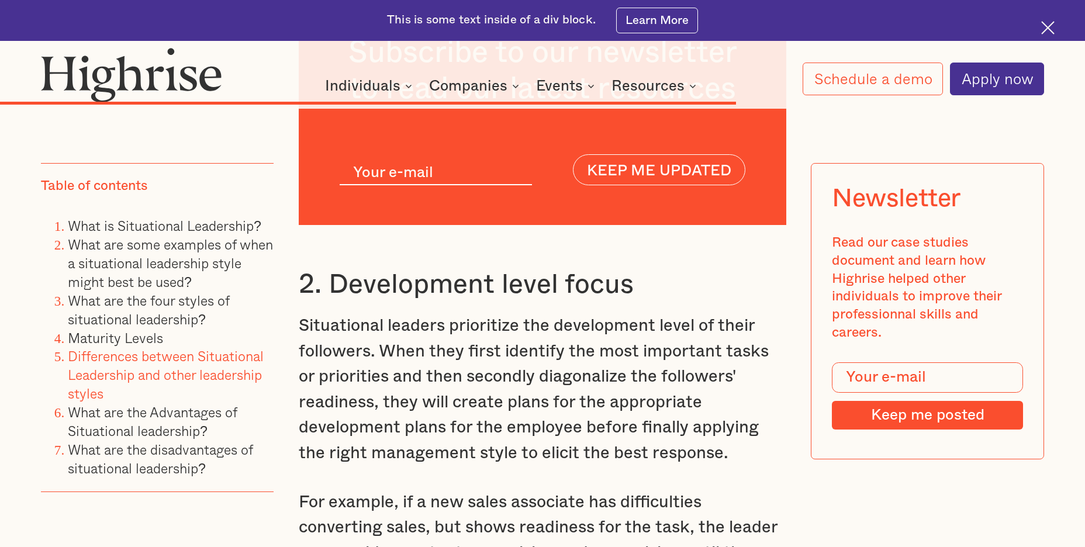
click at [628, 490] on p "For example, if a new sales associate has difficulties converting sales, but sh…" at bounding box center [543, 541] width 488 height 102
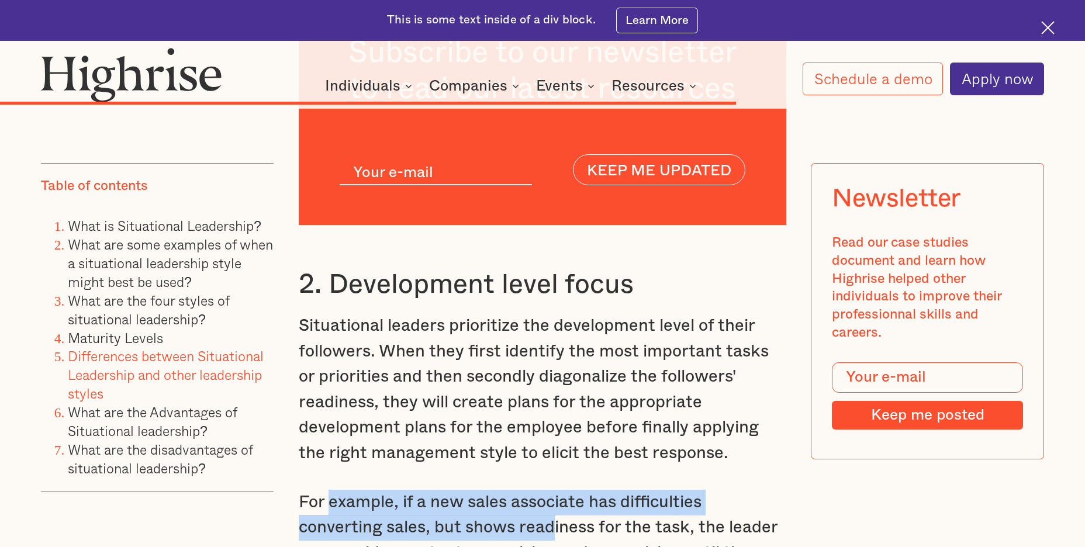
drag, startPoint x: 336, startPoint y: 377, endPoint x: 555, endPoint y: 402, distance: 221.3
click at [555, 490] on p "For example, if a new sales associate has difficulties converting sales, but sh…" at bounding box center [543, 541] width 488 height 102
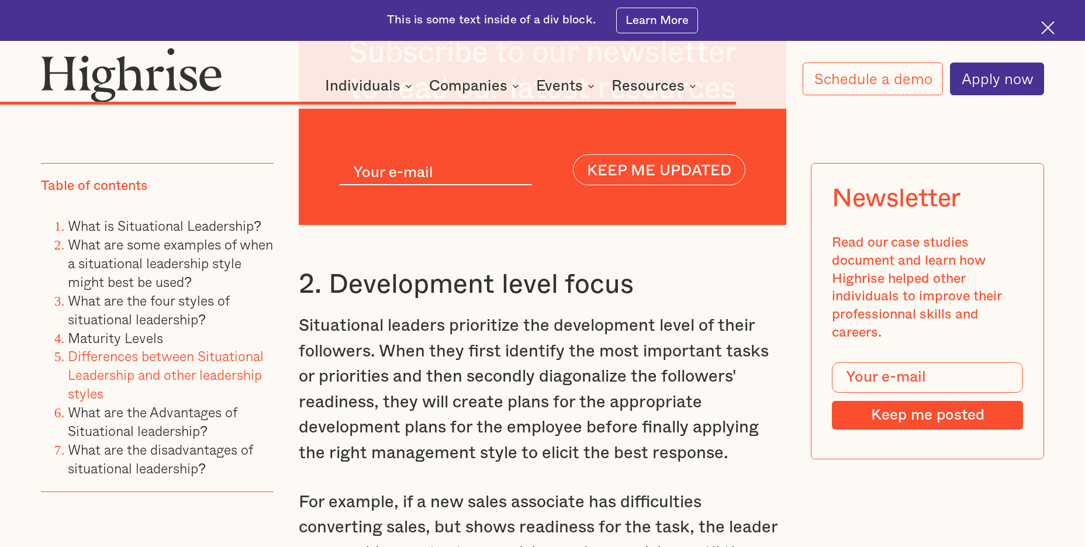
click at [566, 490] on p "For example, if a new sales associate has difficulties converting sales, but sh…" at bounding box center [543, 541] width 488 height 102
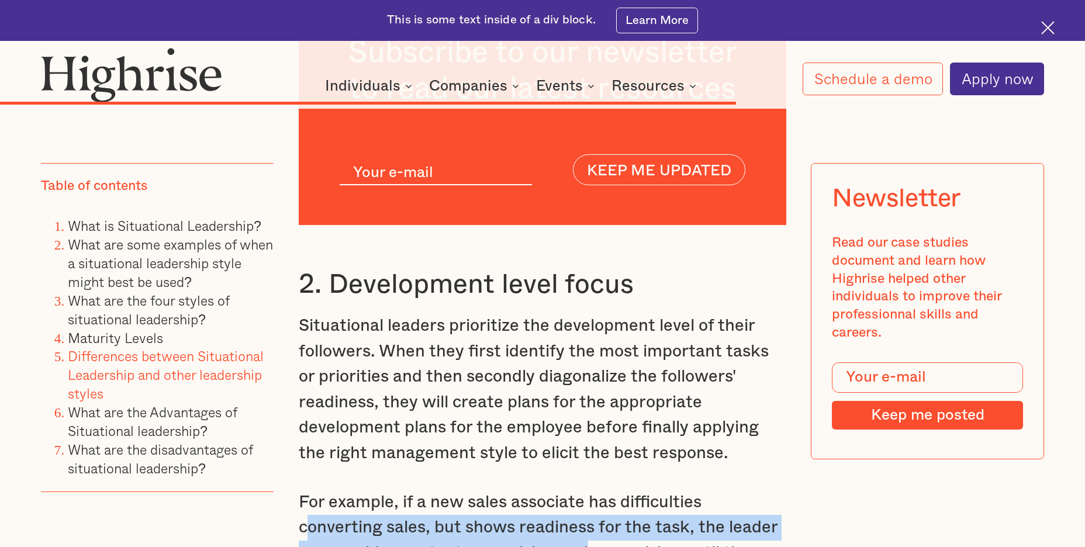
drag, startPoint x: 307, startPoint y: 406, endPoint x: 647, endPoint y: 419, distance: 340.0
click at [603, 490] on p "For example, if a new sales associate has difficulties converting sales, but sh…" at bounding box center [543, 541] width 488 height 102
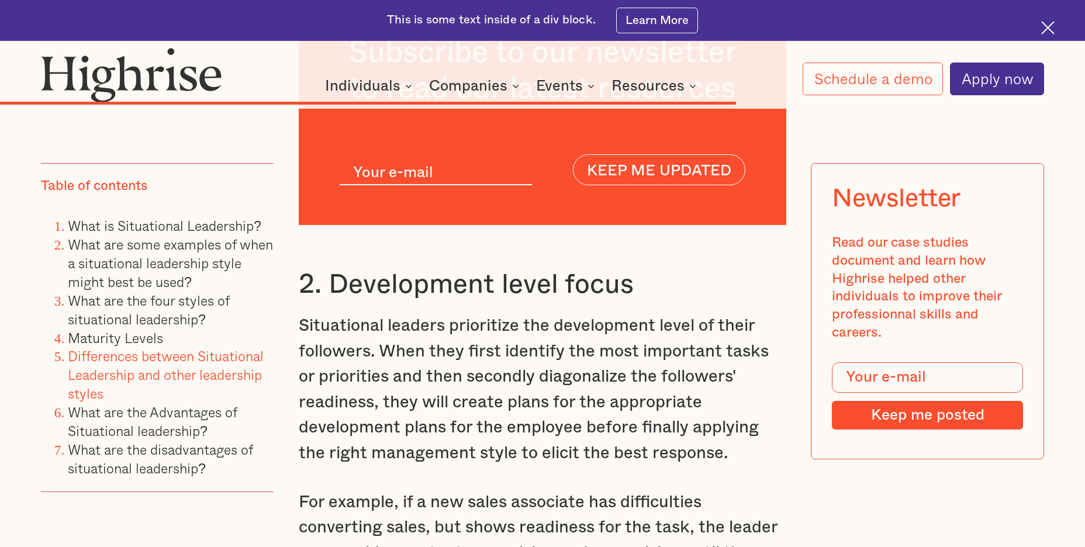
click at [772, 490] on p "For example, if a new sales associate has difficulties converting sales, but sh…" at bounding box center [543, 541] width 488 height 102
drag, startPoint x: 356, startPoint y: 423, endPoint x: 677, endPoint y: 437, distance: 320.7
click at [677, 490] on p "For example, if a new sales associate has difficulties converting sales, but sh…" at bounding box center [543, 541] width 488 height 102
drag, startPoint x: 337, startPoint y: 458, endPoint x: 652, endPoint y: 467, distance: 314.7
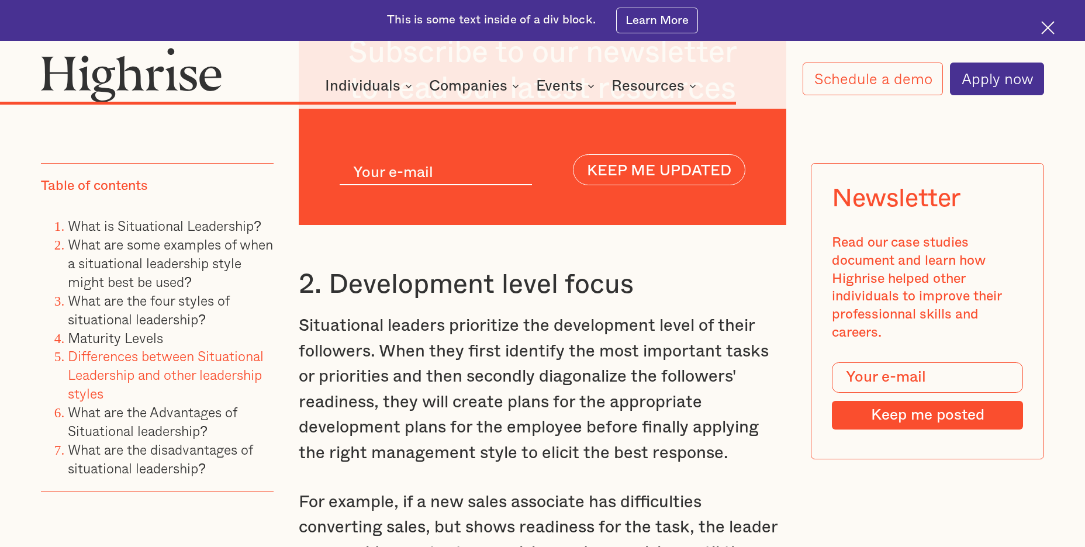
click at [622, 490] on p "For example, if a new sales associate has difficulties converting sales, but sh…" at bounding box center [543, 541] width 488 height 102
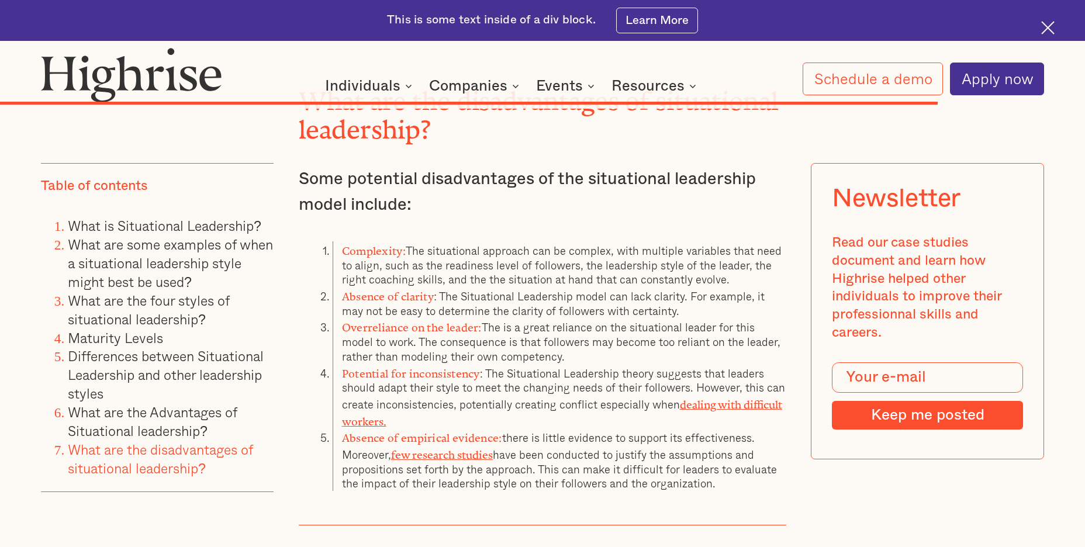
scroll to position [11870, 0]
